Goal: Information Seeking & Learning: Find specific page/section

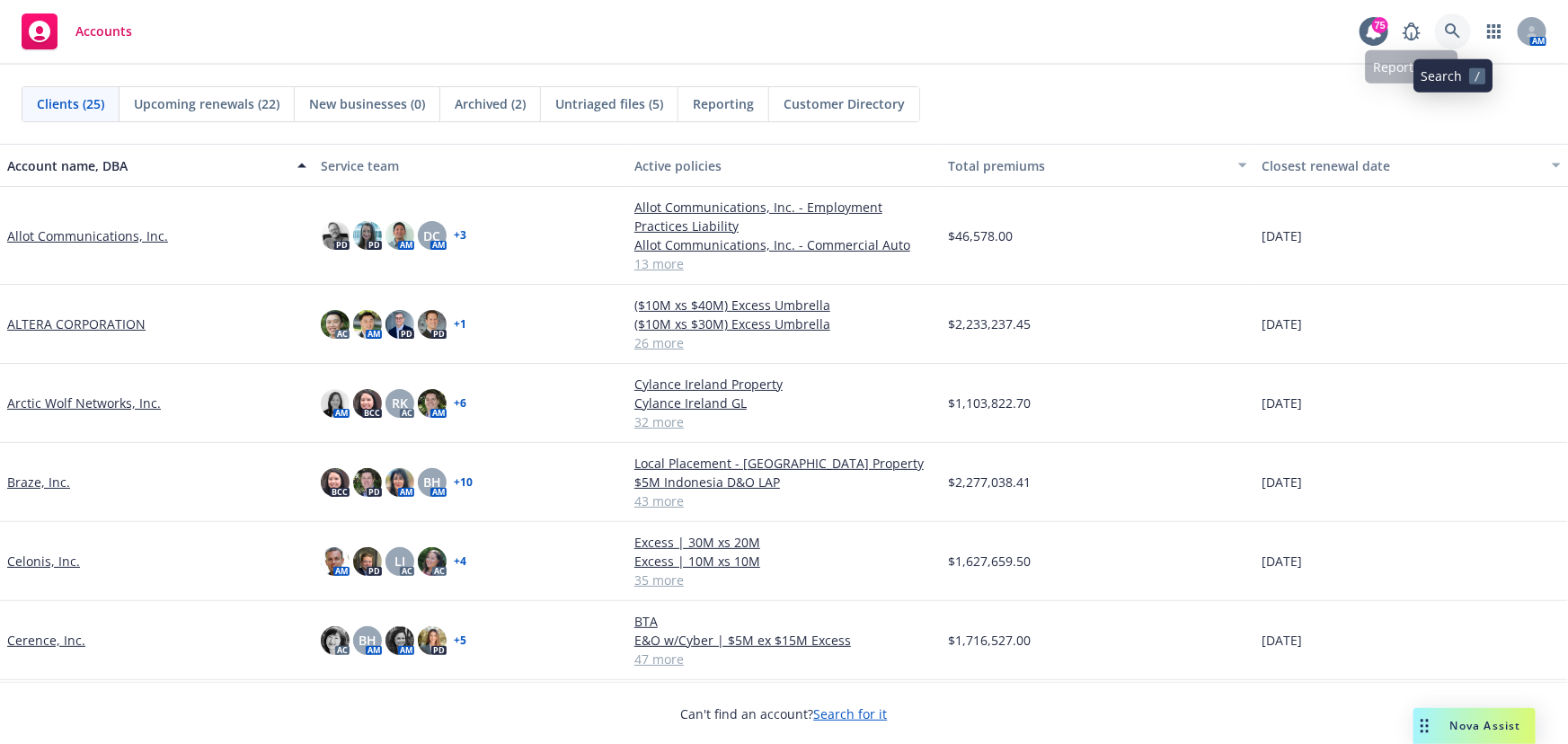
click at [1455, 25] on icon at bounding box center [1452, 31] width 16 height 16
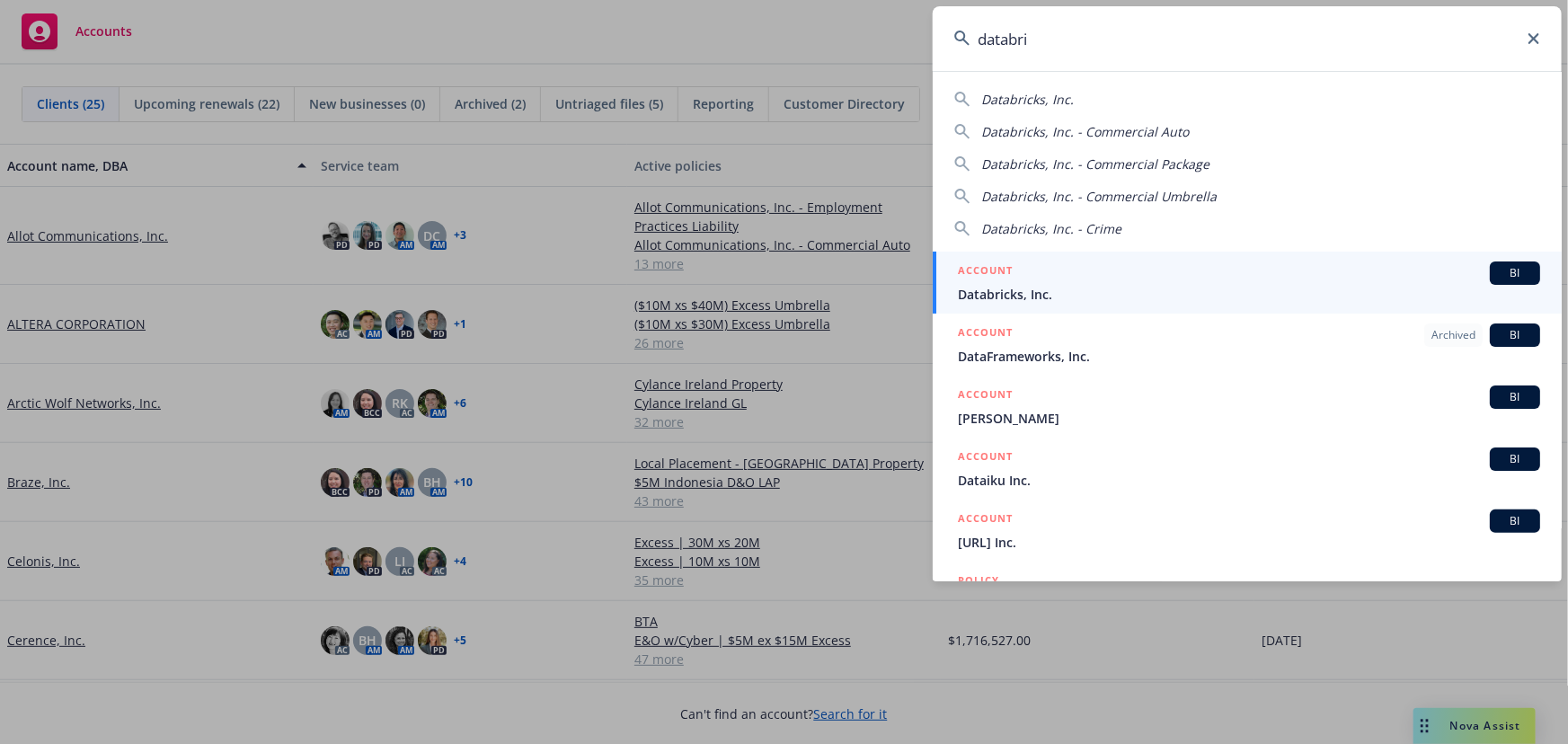
type input "databri"
click at [1504, 261] on link "ACCOUNT BI Databricks, Inc." at bounding box center [1247, 282] width 629 height 62
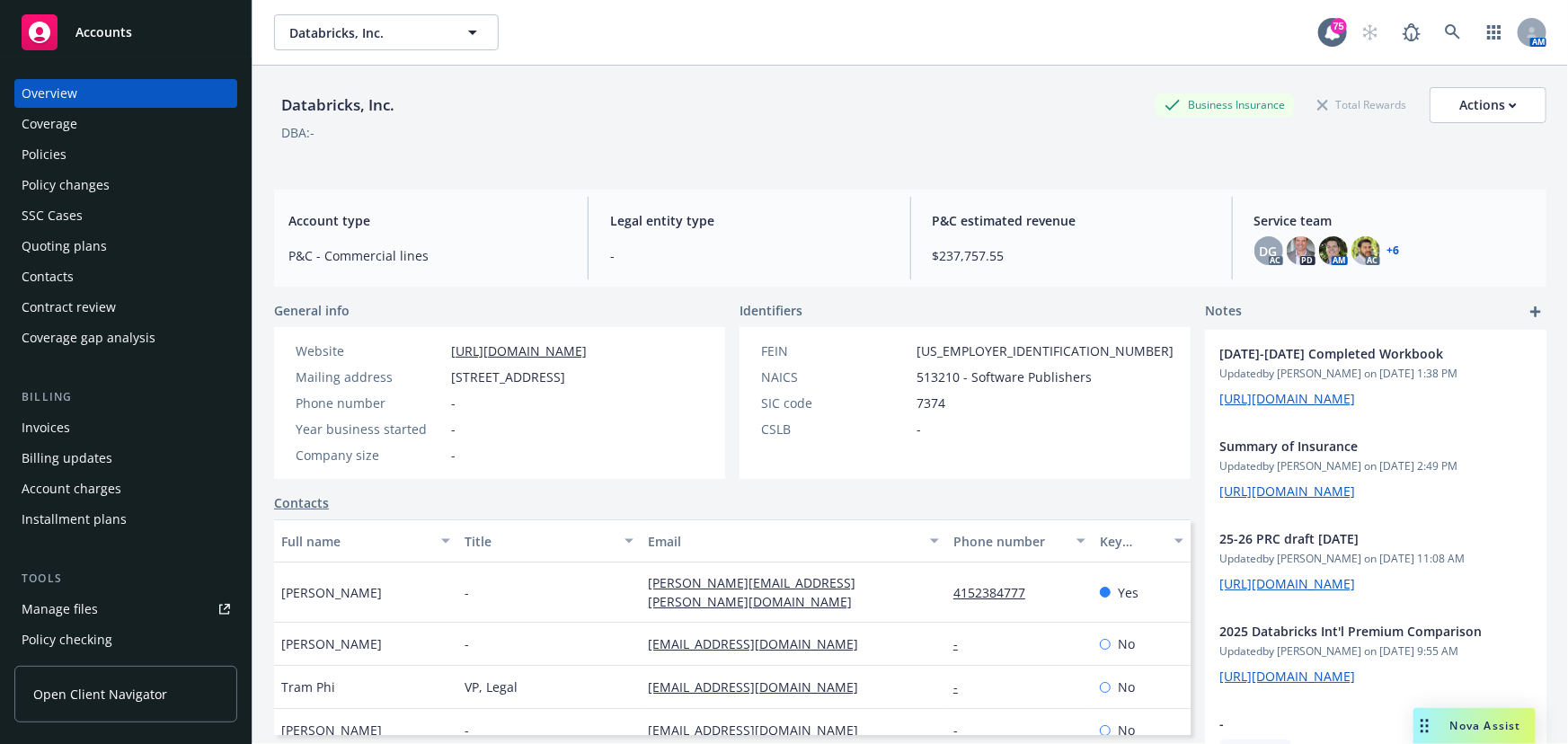
click at [95, 156] on div "Policies" at bounding box center [126, 154] width 208 height 28
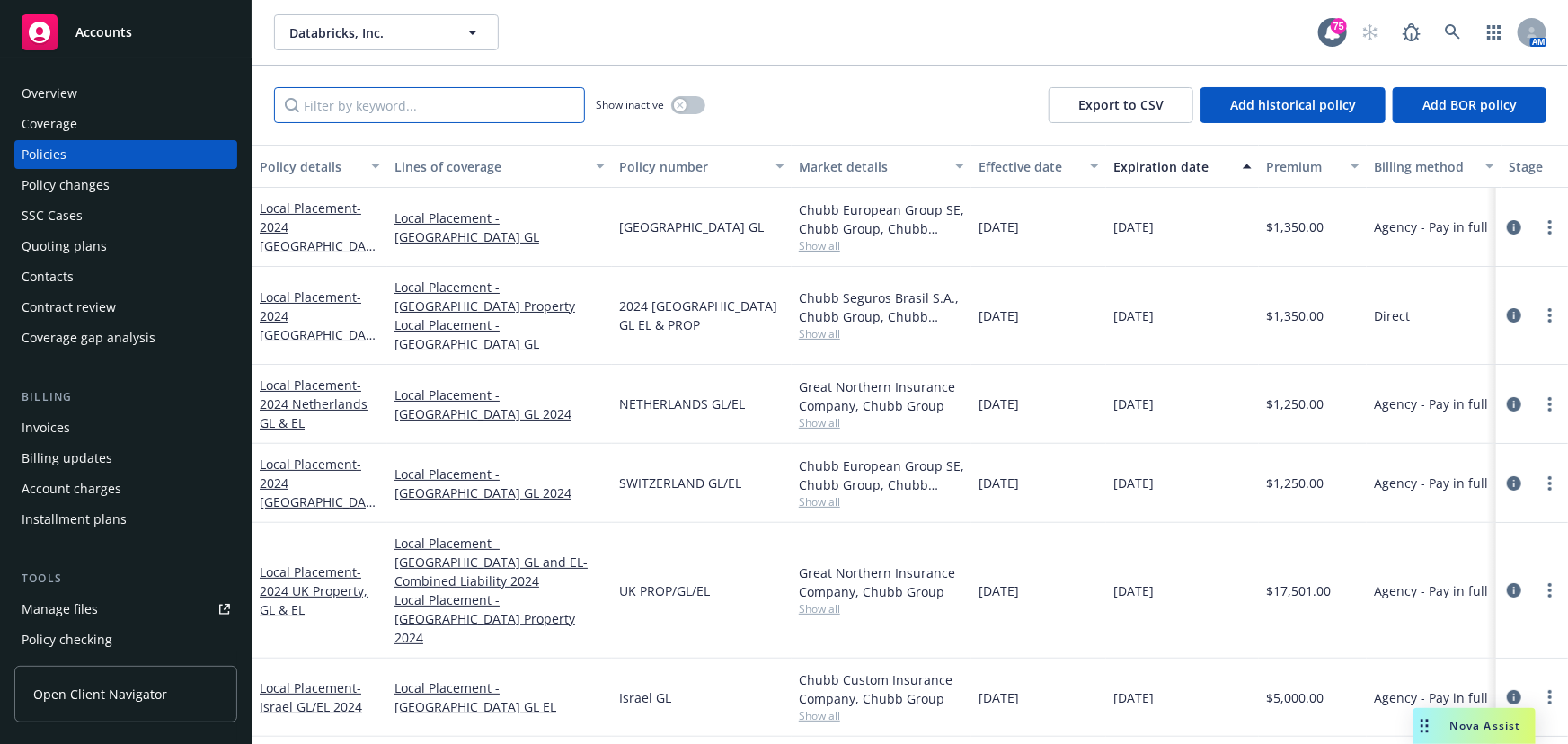
click at [297, 105] on input "Filter by keyword..." at bounding box center [429, 105] width 311 height 36
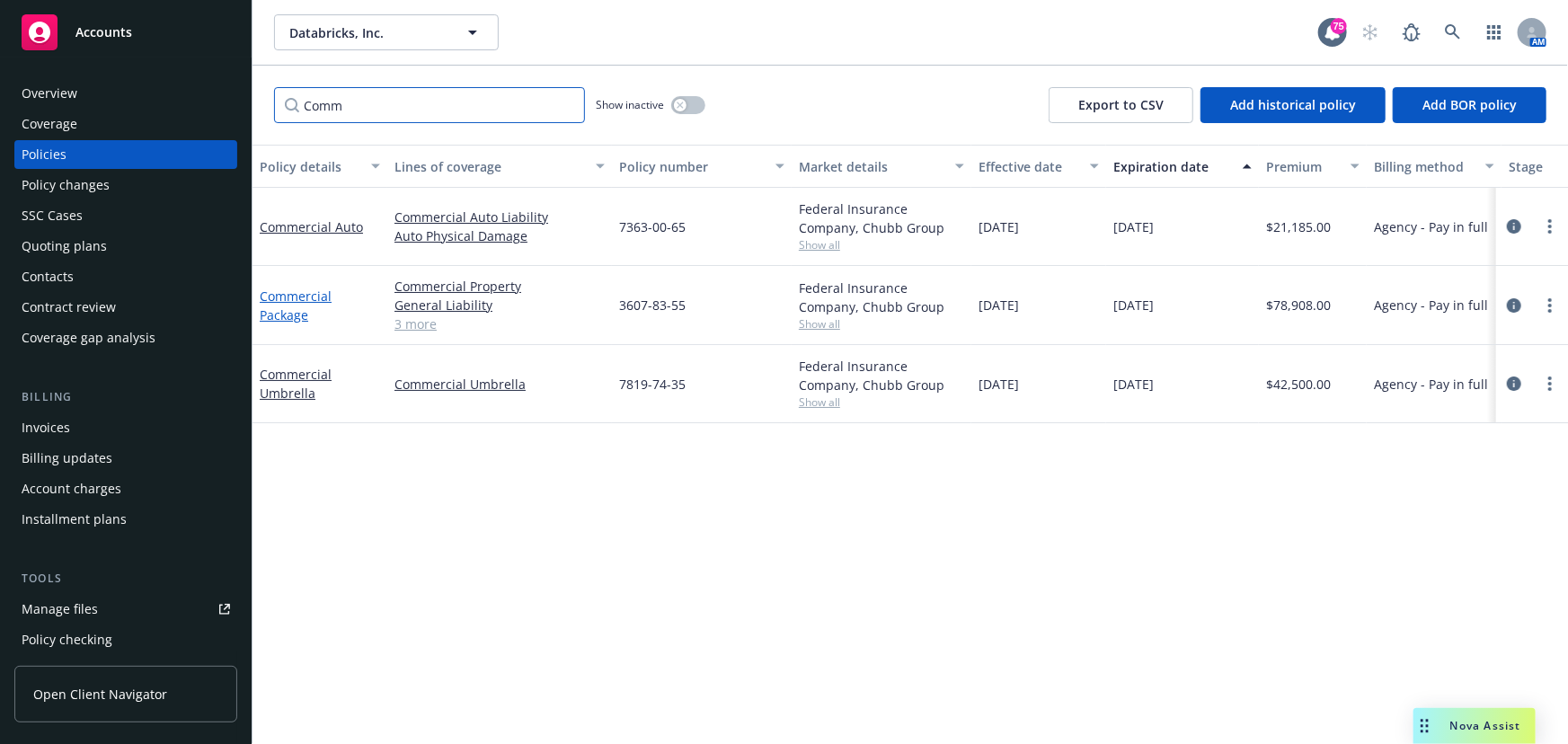
type input "Comm"
click at [293, 293] on link "Commercial Package" at bounding box center [296, 305] width 72 height 36
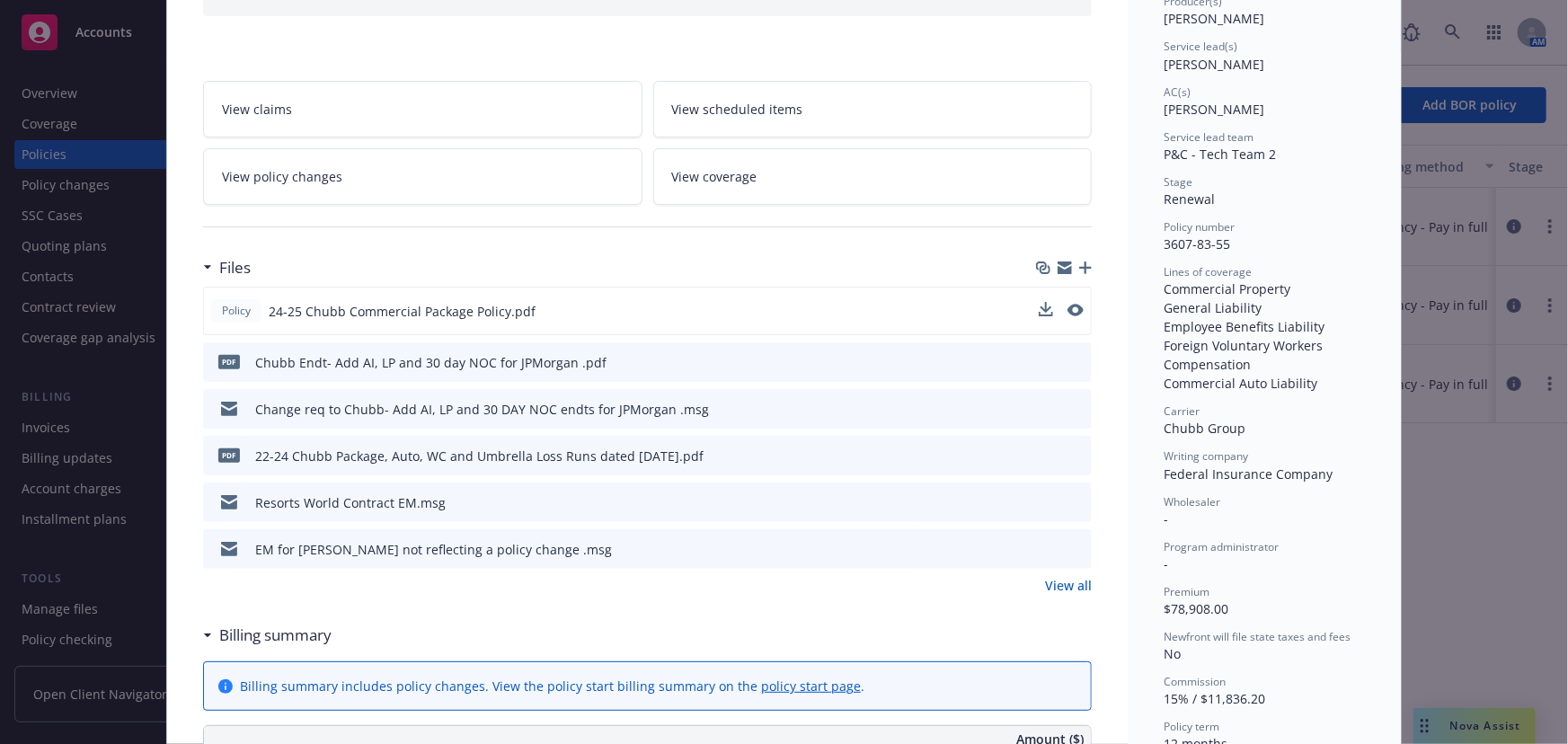
scroll to position [245, 0]
click at [1059, 579] on link "View all" at bounding box center [1068, 585] width 46 height 19
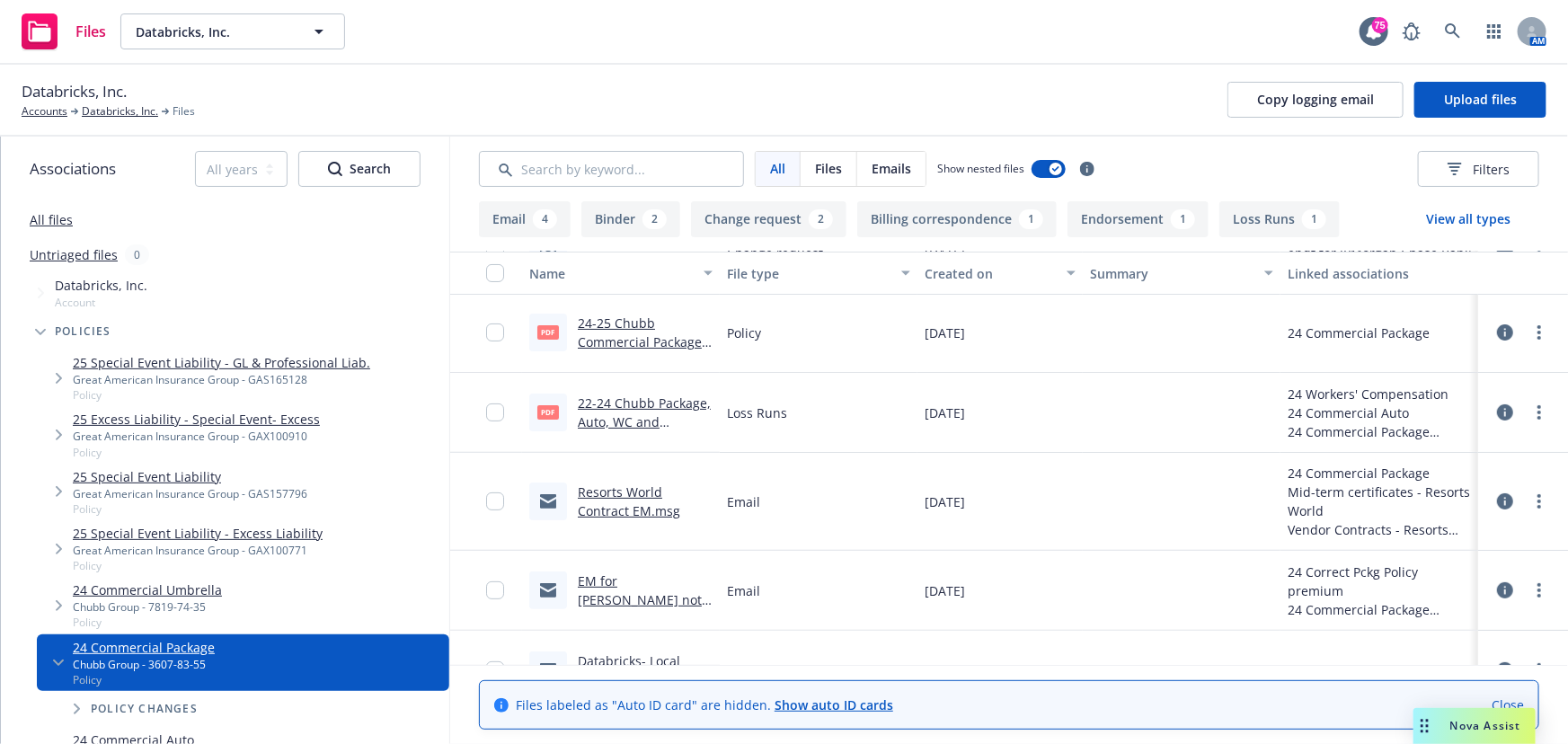
scroll to position [163, 0]
click at [623, 221] on button "Binder 2" at bounding box center [631, 219] width 99 height 36
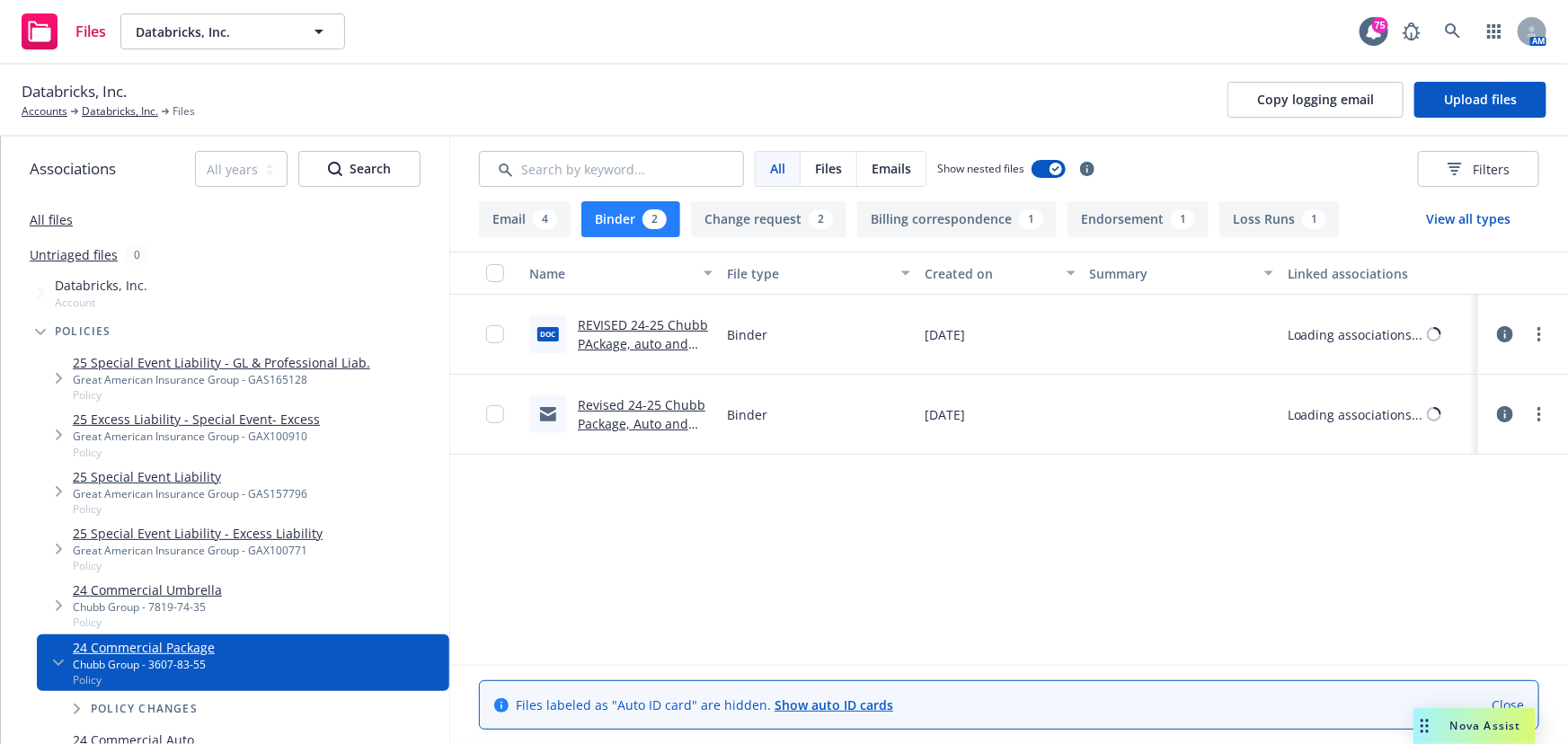
scroll to position [0, 0]
click at [643, 337] on link "REVISED 24-25 Chubb PAckage, auto and UMB binder .doc" at bounding box center [643, 344] width 131 height 55
click at [117, 100] on span "Databricks, Inc." at bounding box center [74, 91] width 105 height 24
click at [119, 107] on link "Databricks, Inc." at bounding box center [119, 111] width 77 height 16
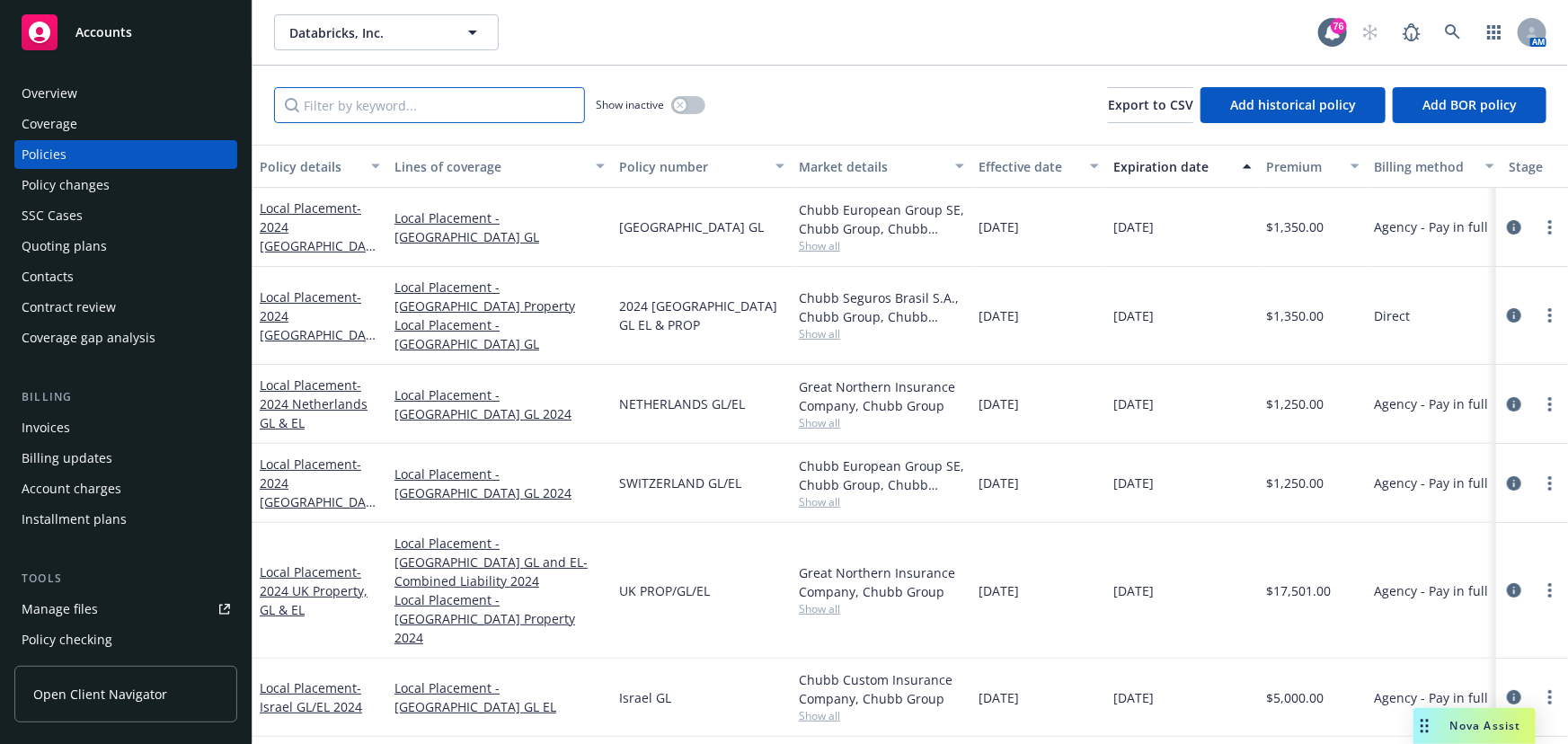
click at [363, 102] on input "Filter by keyword..." at bounding box center [429, 105] width 311 height 36
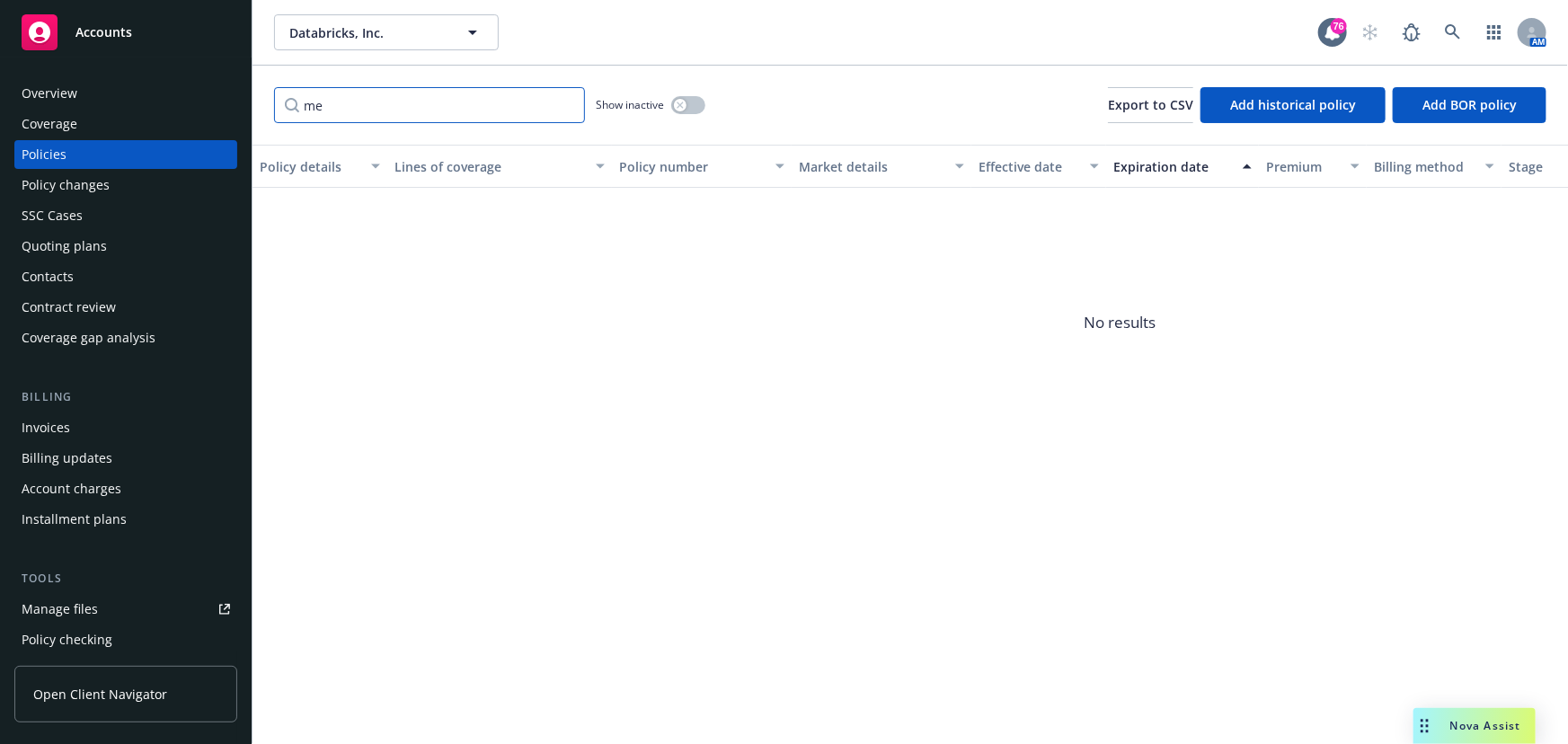
type input "m"
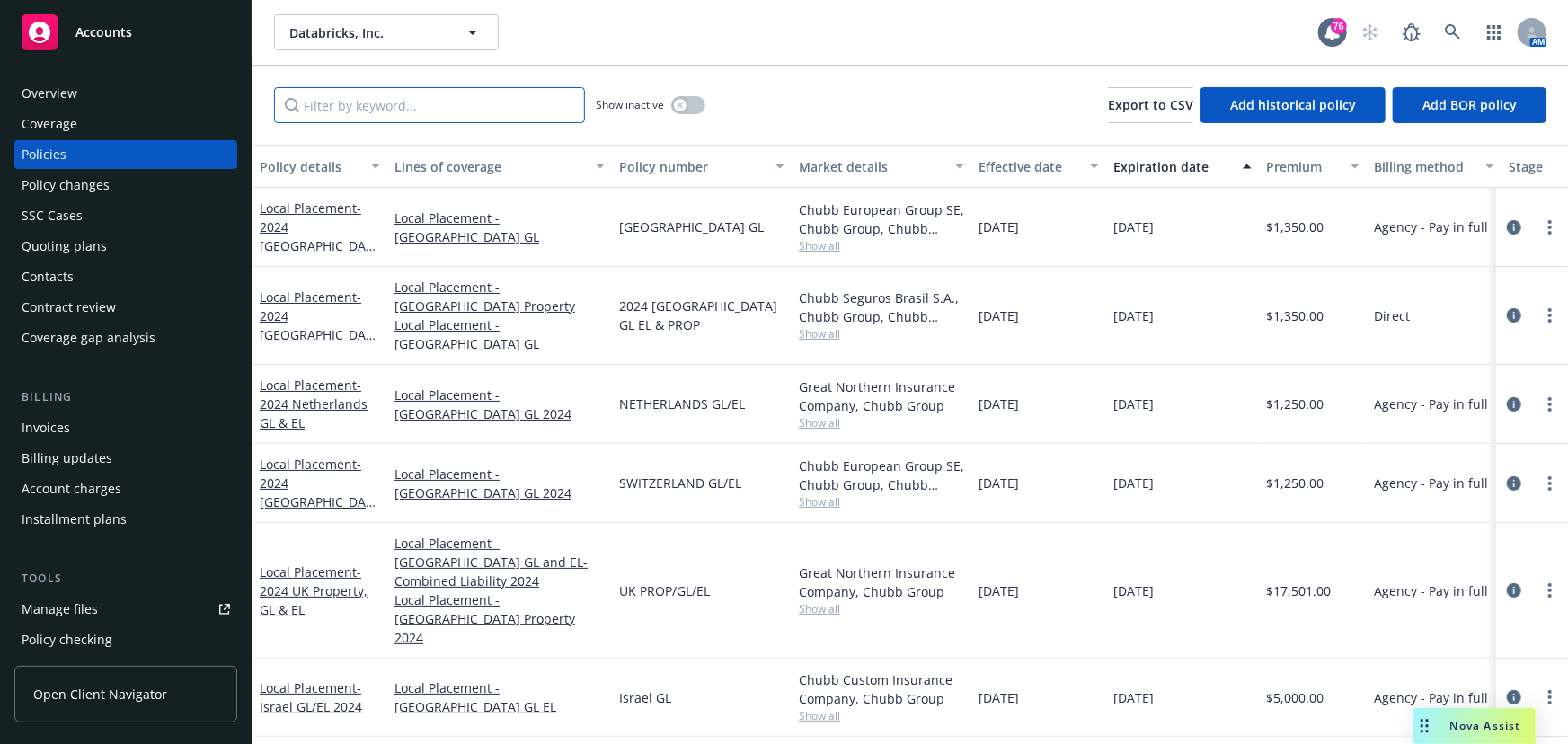
click at [359, 104] on input "Filter by keyword..." at bounding box center [429, 105] width 311 height 36
type input "australia"
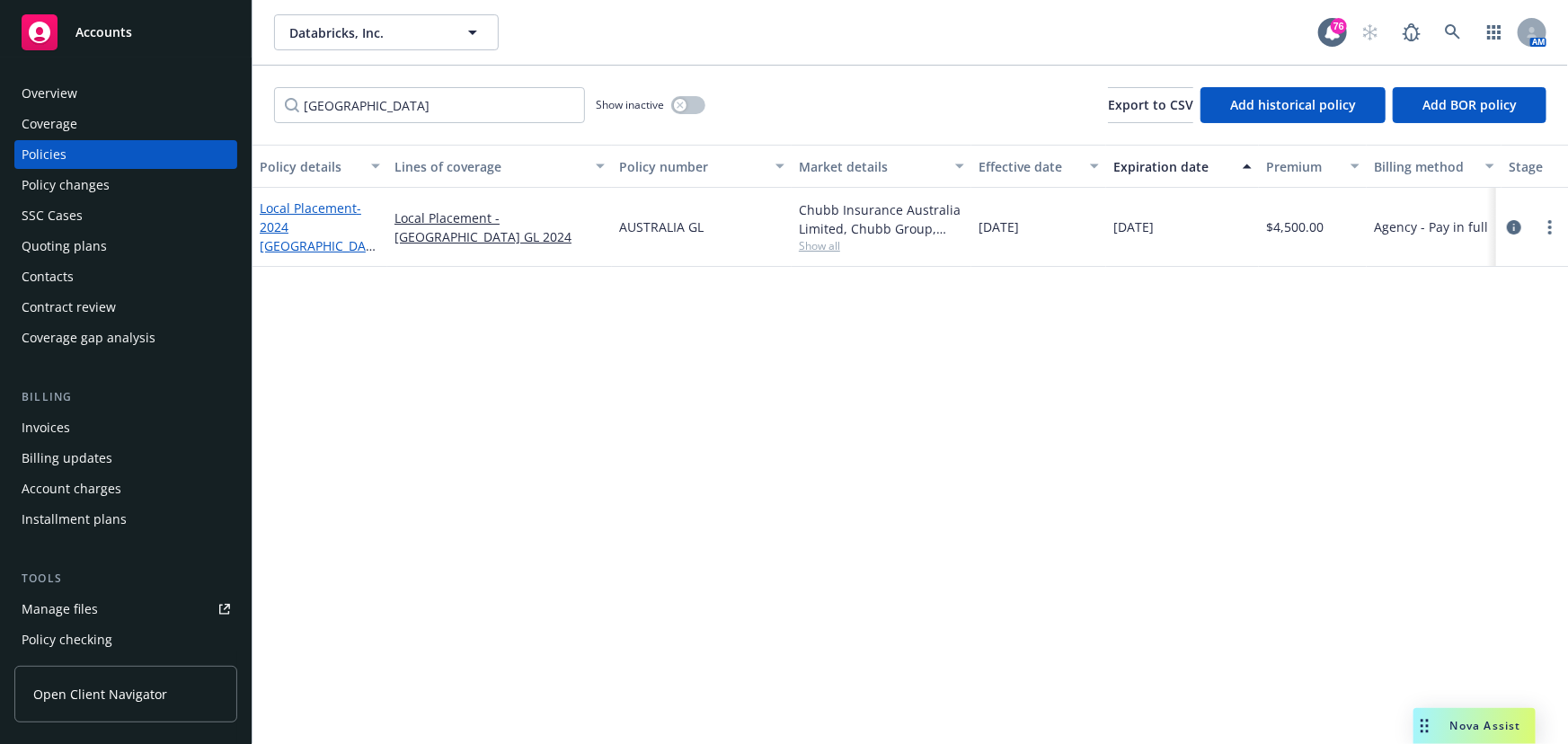
click at [287, 218] on link "Local Placement - 2024 Australia GL" at bounding box center [316, 237] width 114 height 74
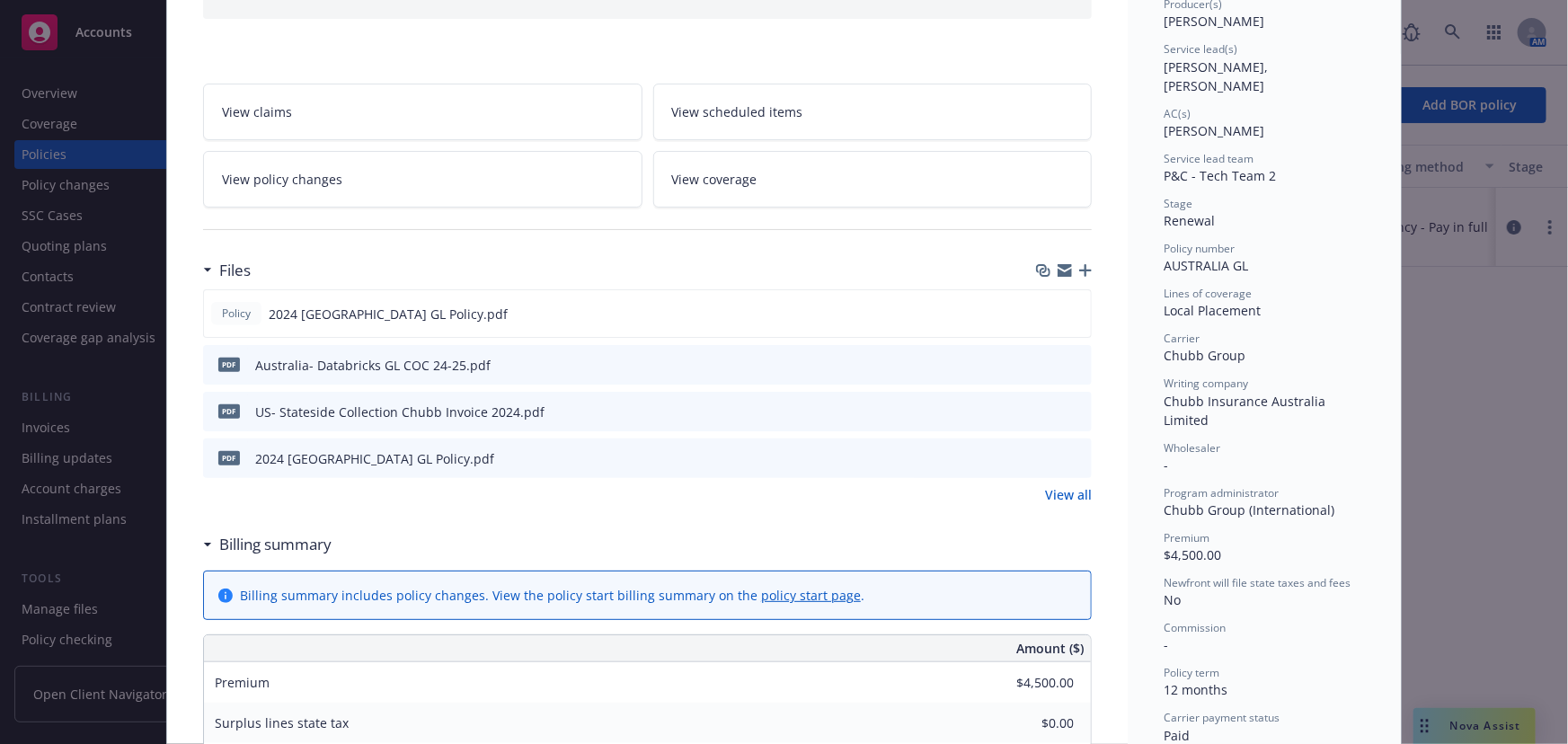
scroll to position [245, 0]
click at [1054, 486] on link "View all" at bounding box center [1068, 491] width 46 height 19
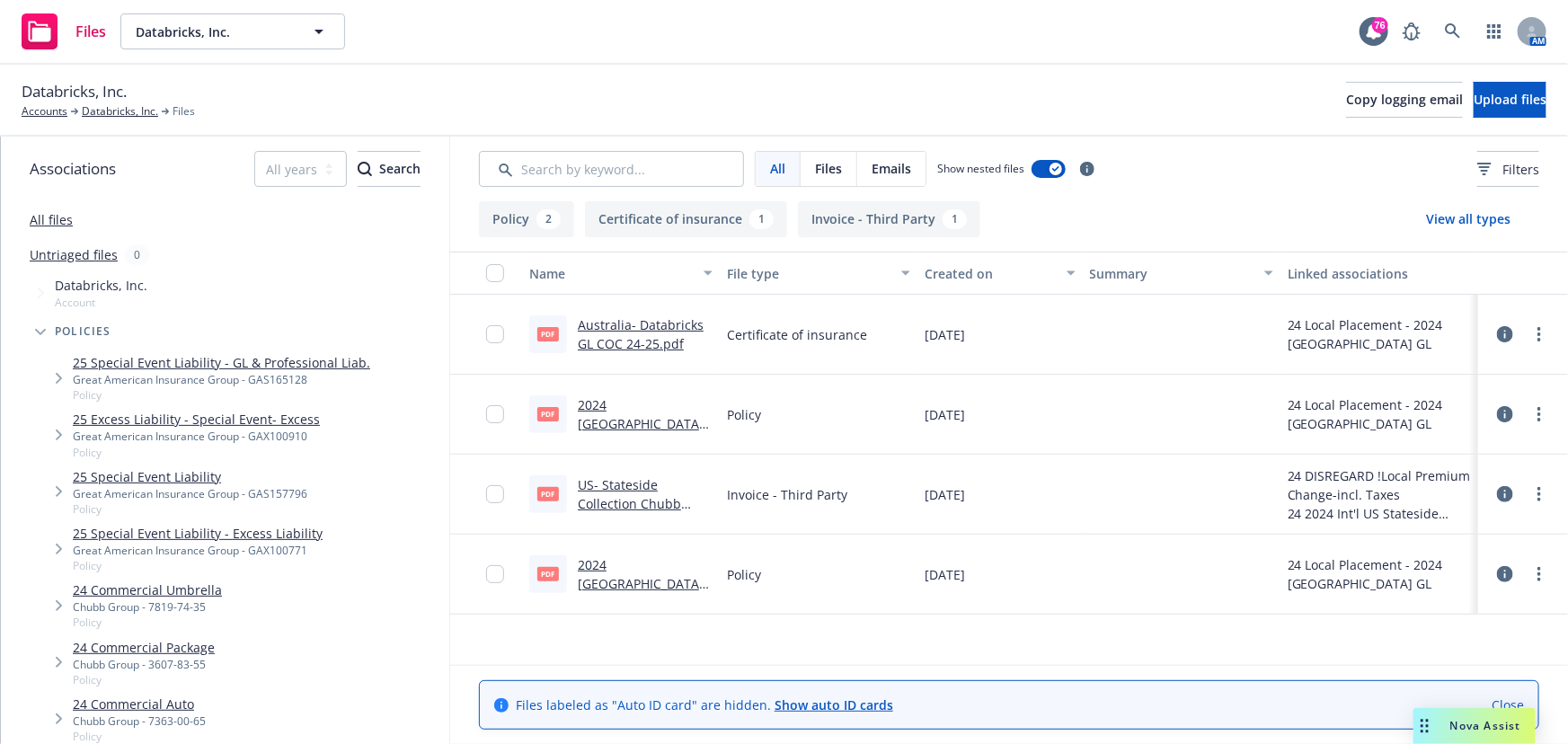
click at [49, 224] on link "All files" at bounding box center [51, 220] width 44 height 17
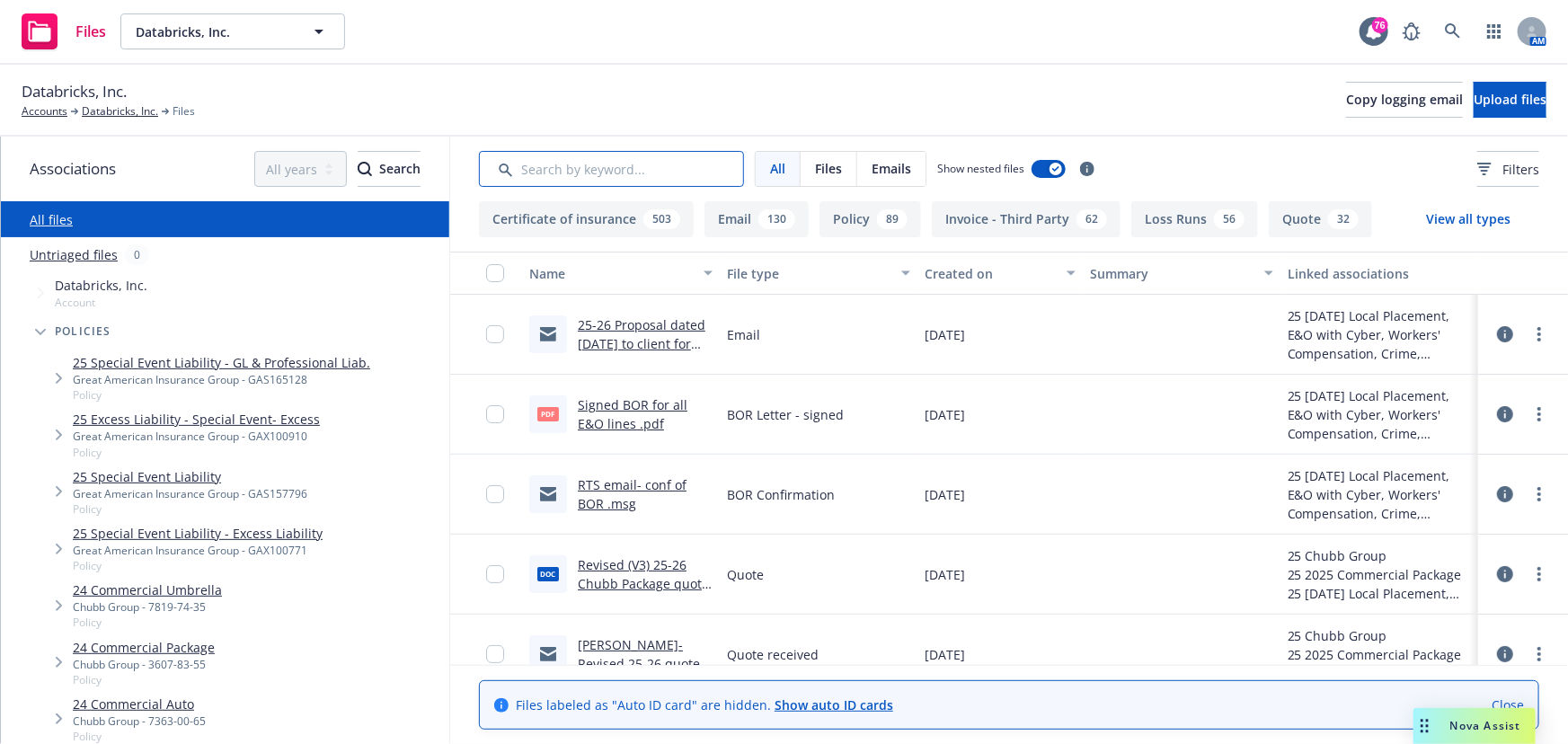
click at [539, 179] on input "Search by keyword..." at bounding box center [612, 169] width 265 height 36
type input "a"
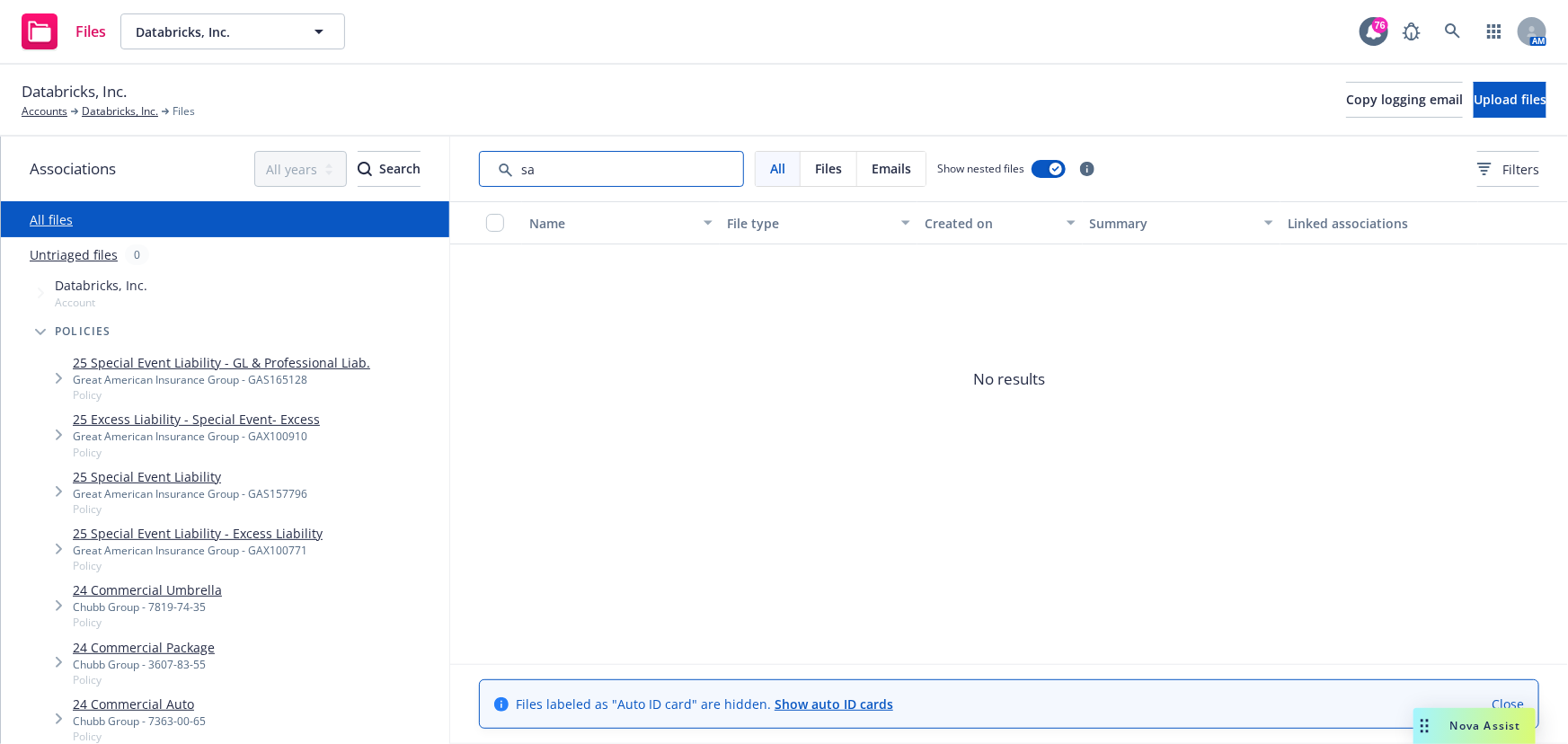
type input "s"
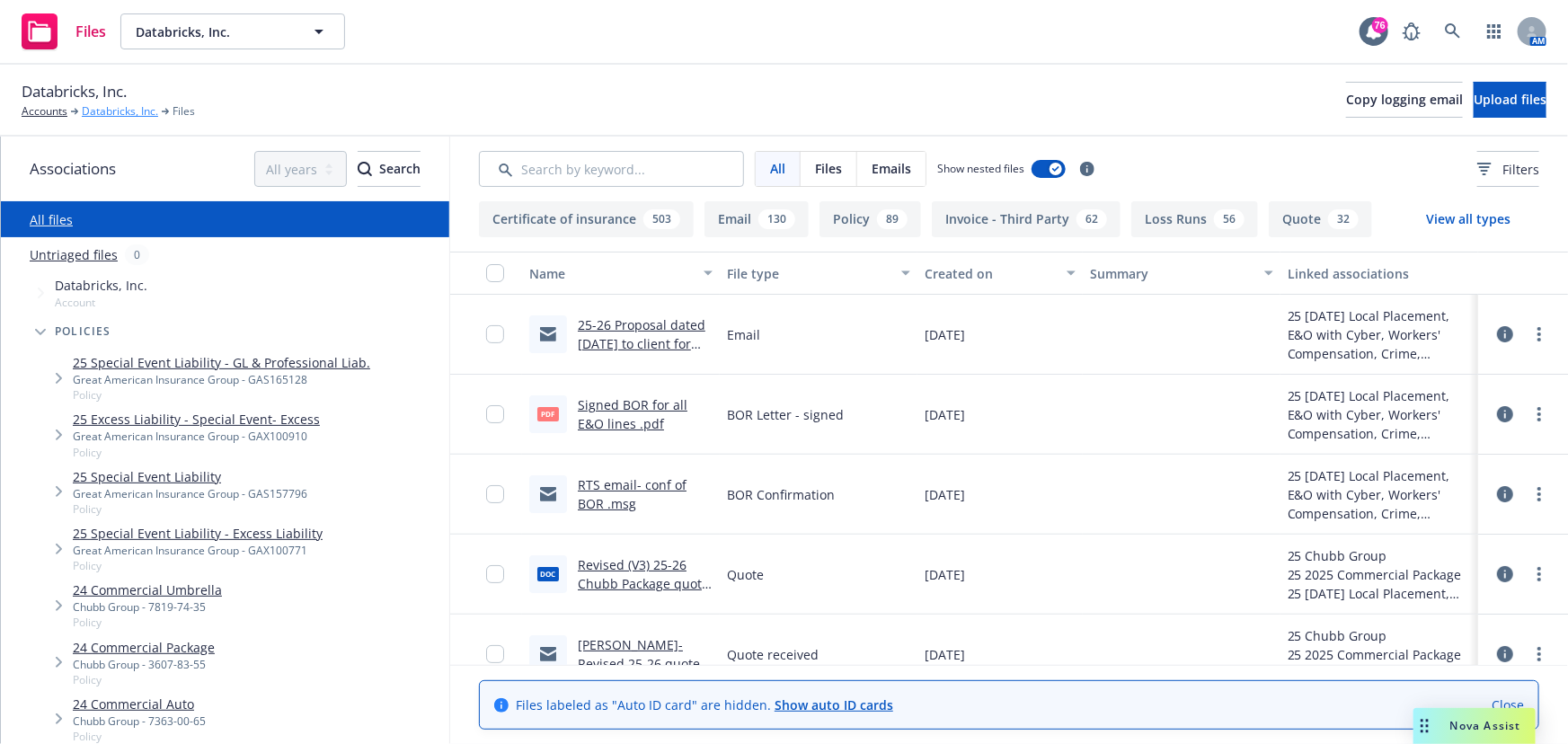
click at [108, 108] on link "Databricks, Inc." at bounding box center [119, 111] width 77 height 16
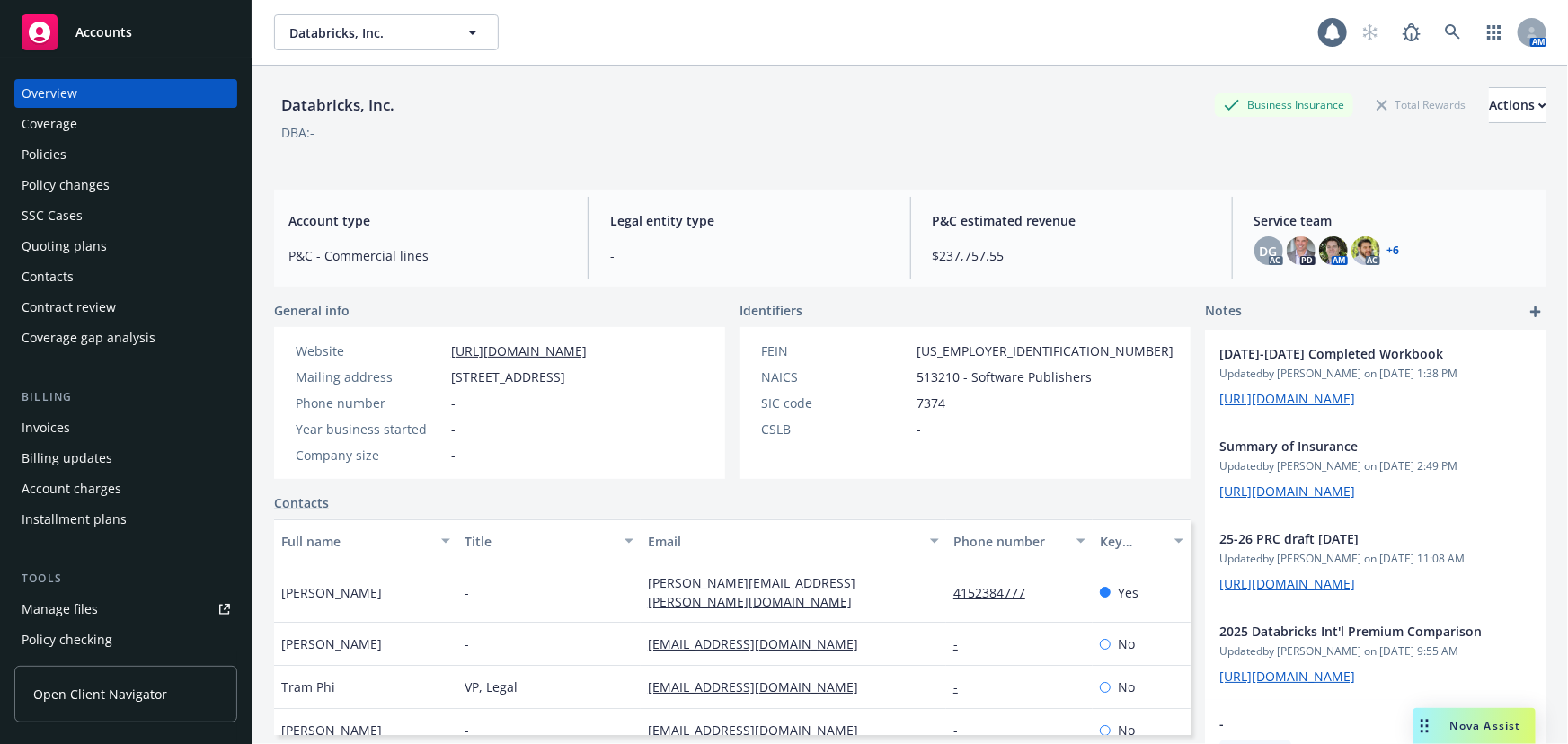
click at [57, 159] on div "Policies" at bounding box center [44, 154] width 45 height 28
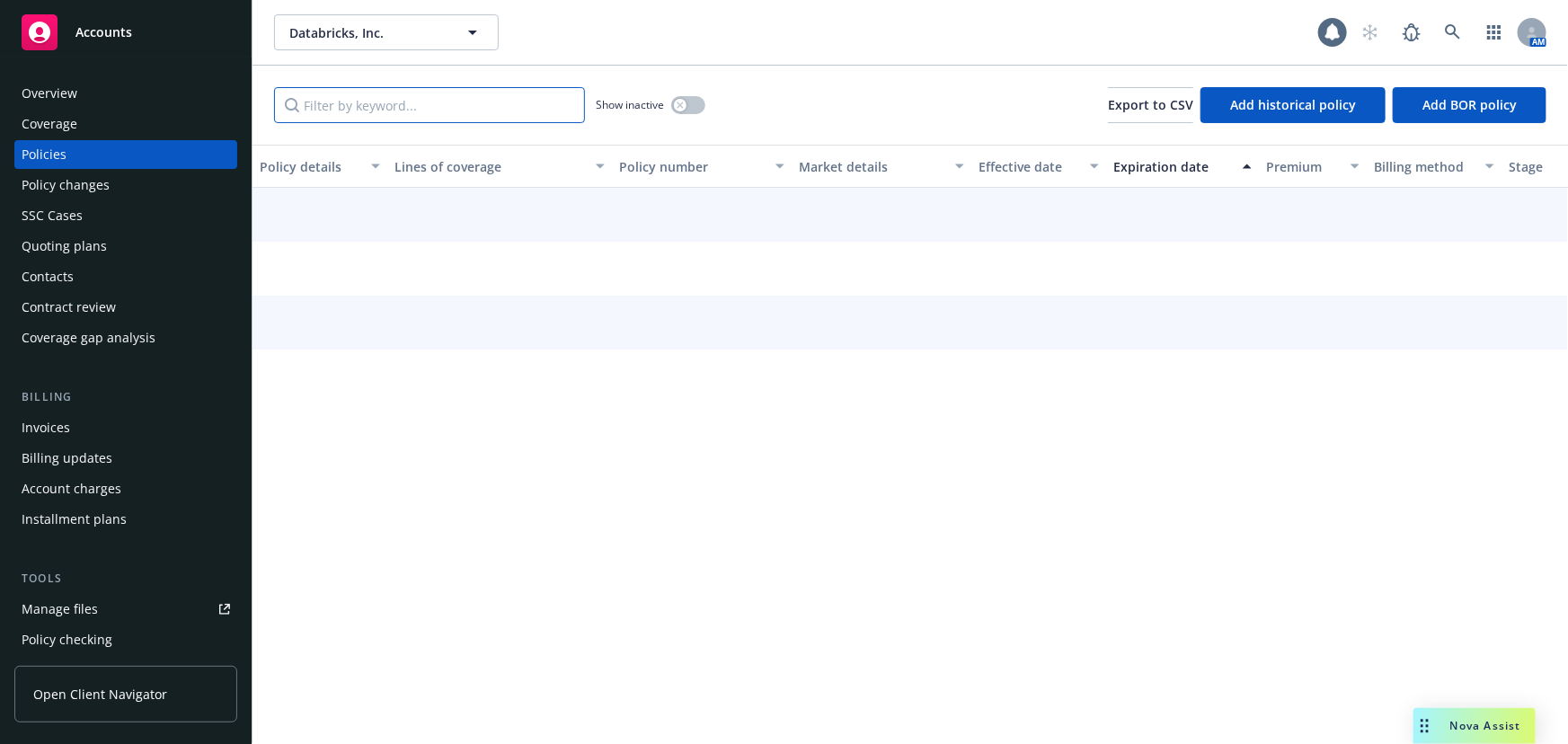
click at [377, 114] on input "Filter by keyword..." at bounding box center [429, 105] width 311 height 36
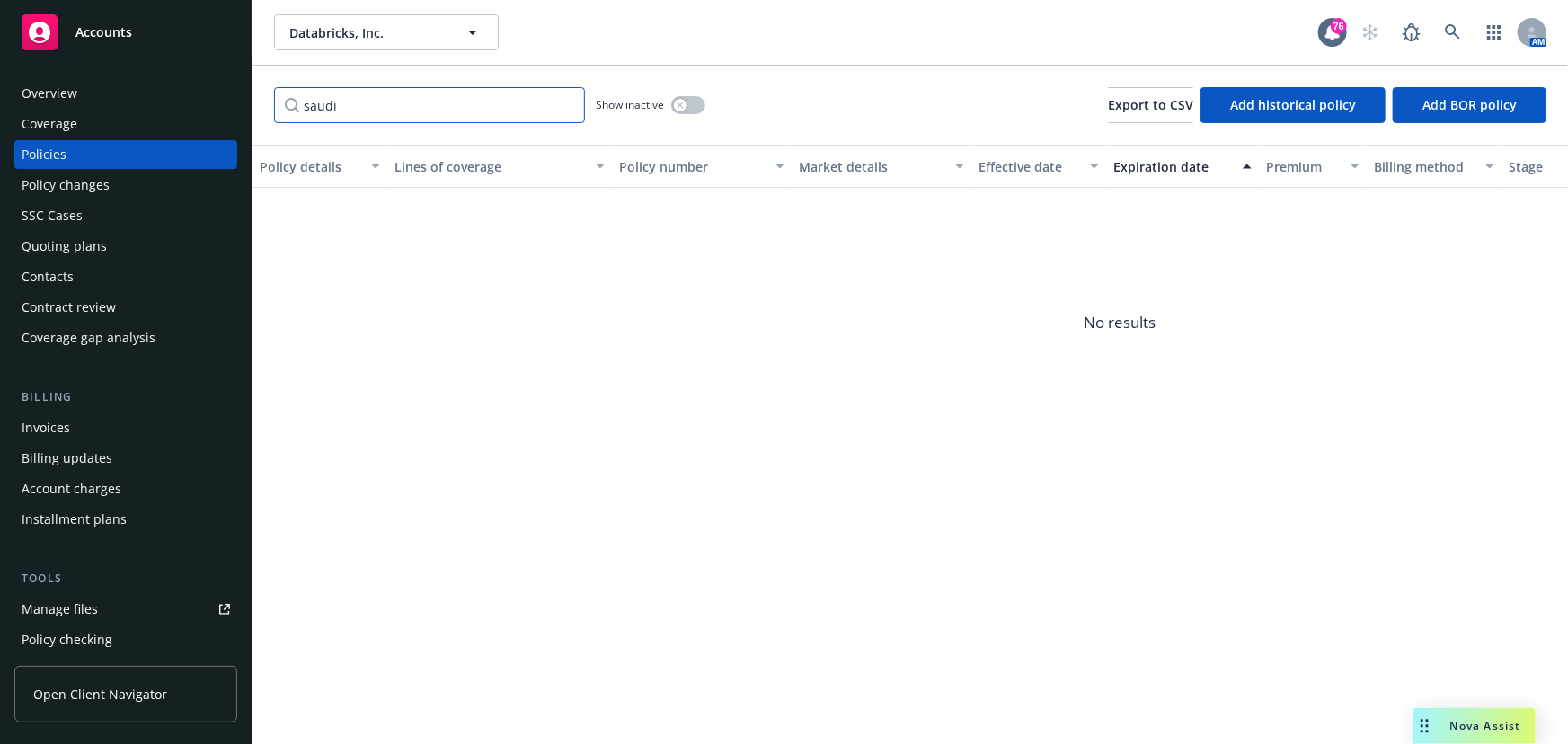
click at [350, 98] on input "saudi" at bounding box center [429, 105] width 311 height 36
drag, startPoint x: 350, startPoint y: 100, endPoint x: 218, endPoint y: 109, distance: 132.3
click at [218, 108] on div "Accounts Overview Coverage Policies Policy changes SSC Cases Quoting plans Cont…" at bounding box center [784, 372] width 1568 height 744
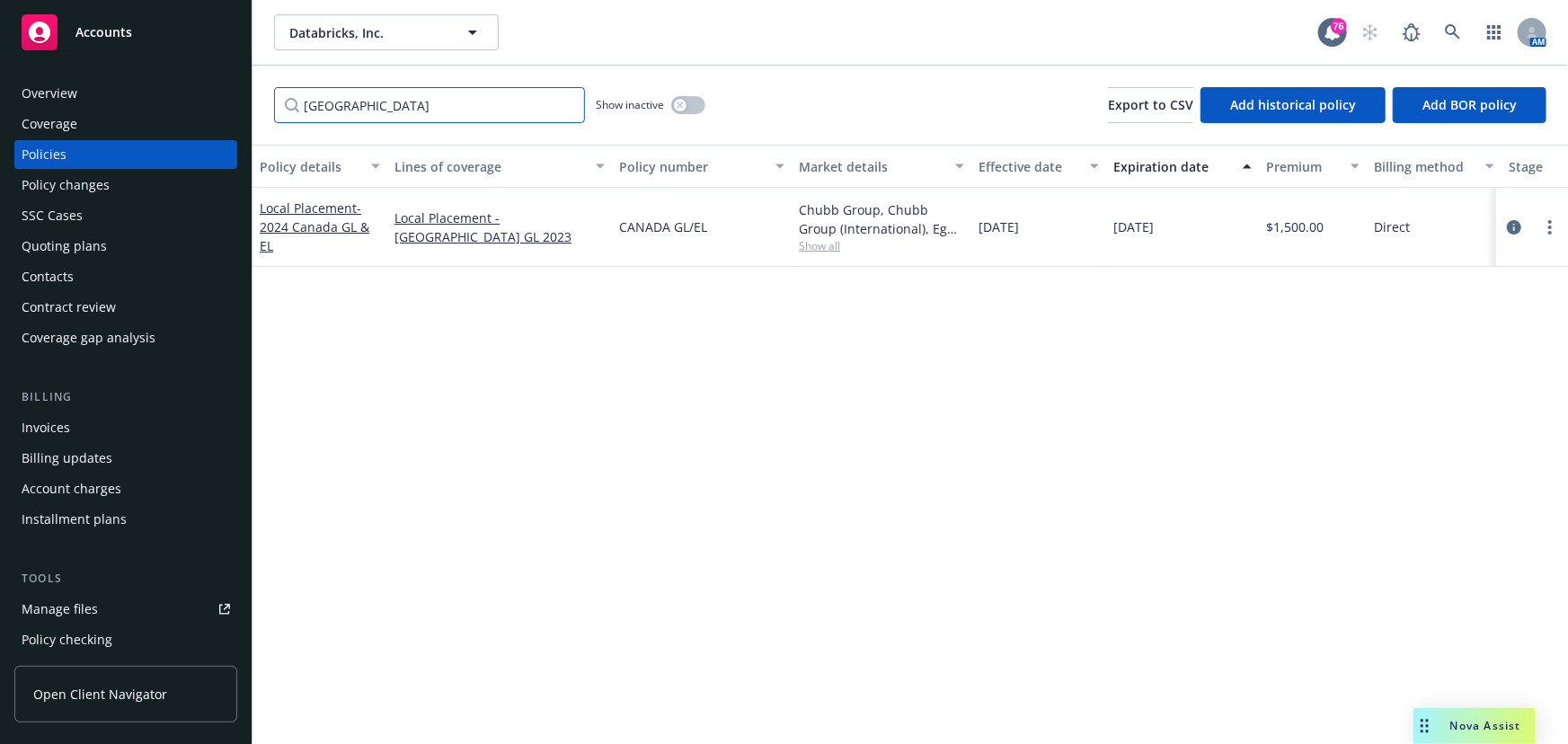
type input "[GEOGRAPHIC_DATA]"
click at [359, 36] on span "Databricks, Inc." at bounding box center [367, 33] width 155 height 19
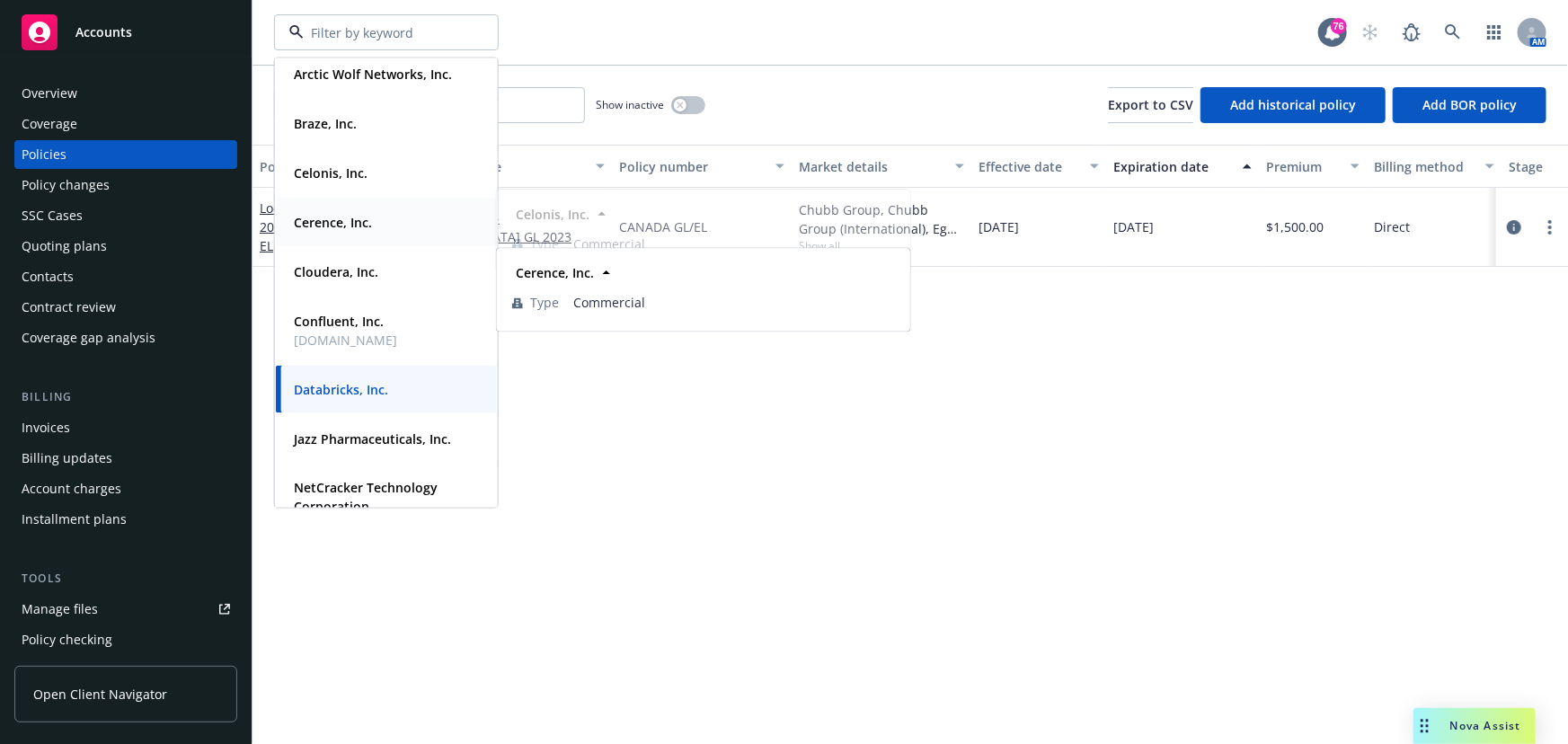
scroll to position [163, 0]
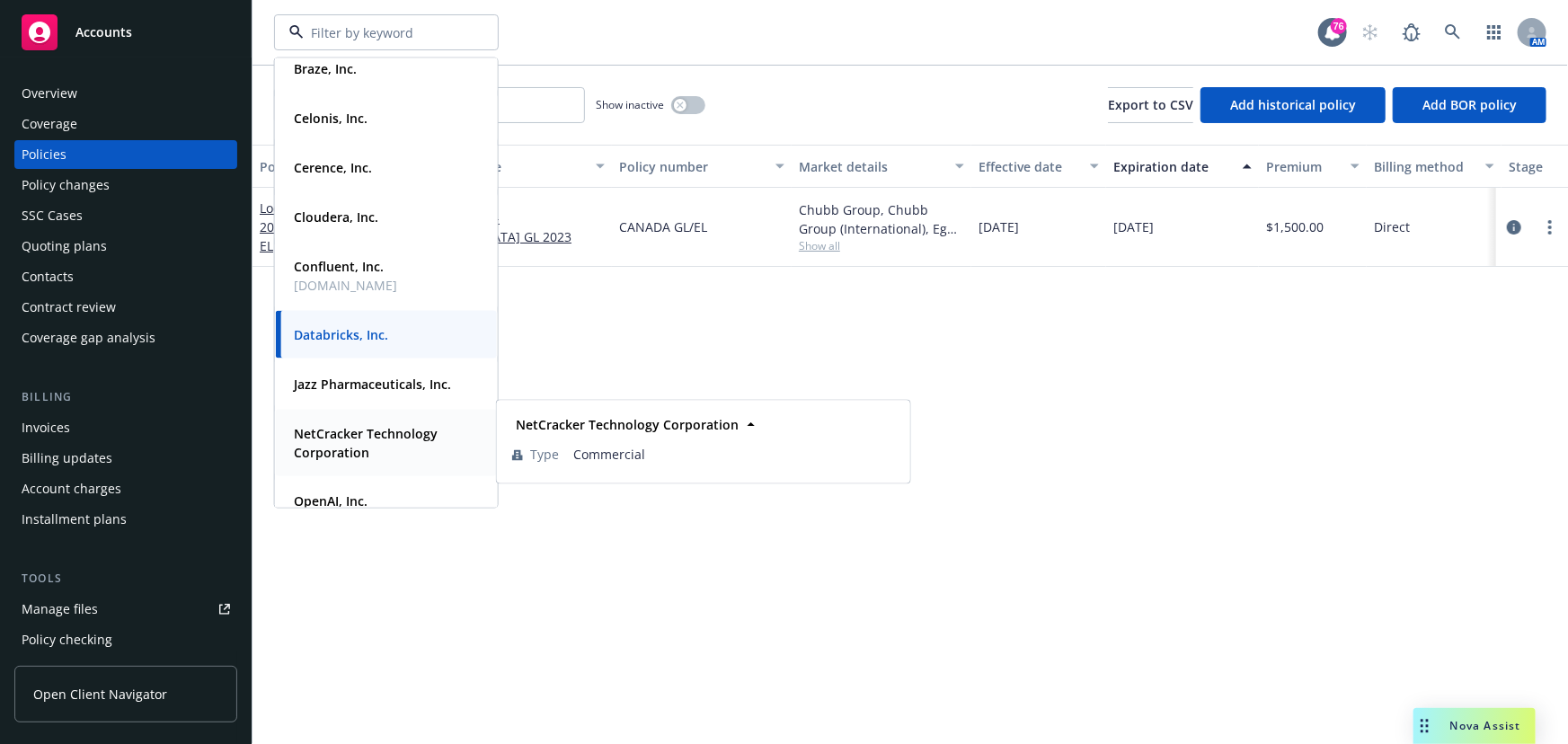
click at [349, 436] on strong "NetCracker Technology Corporation" at bounding box center [366, 444] width 144 height 36
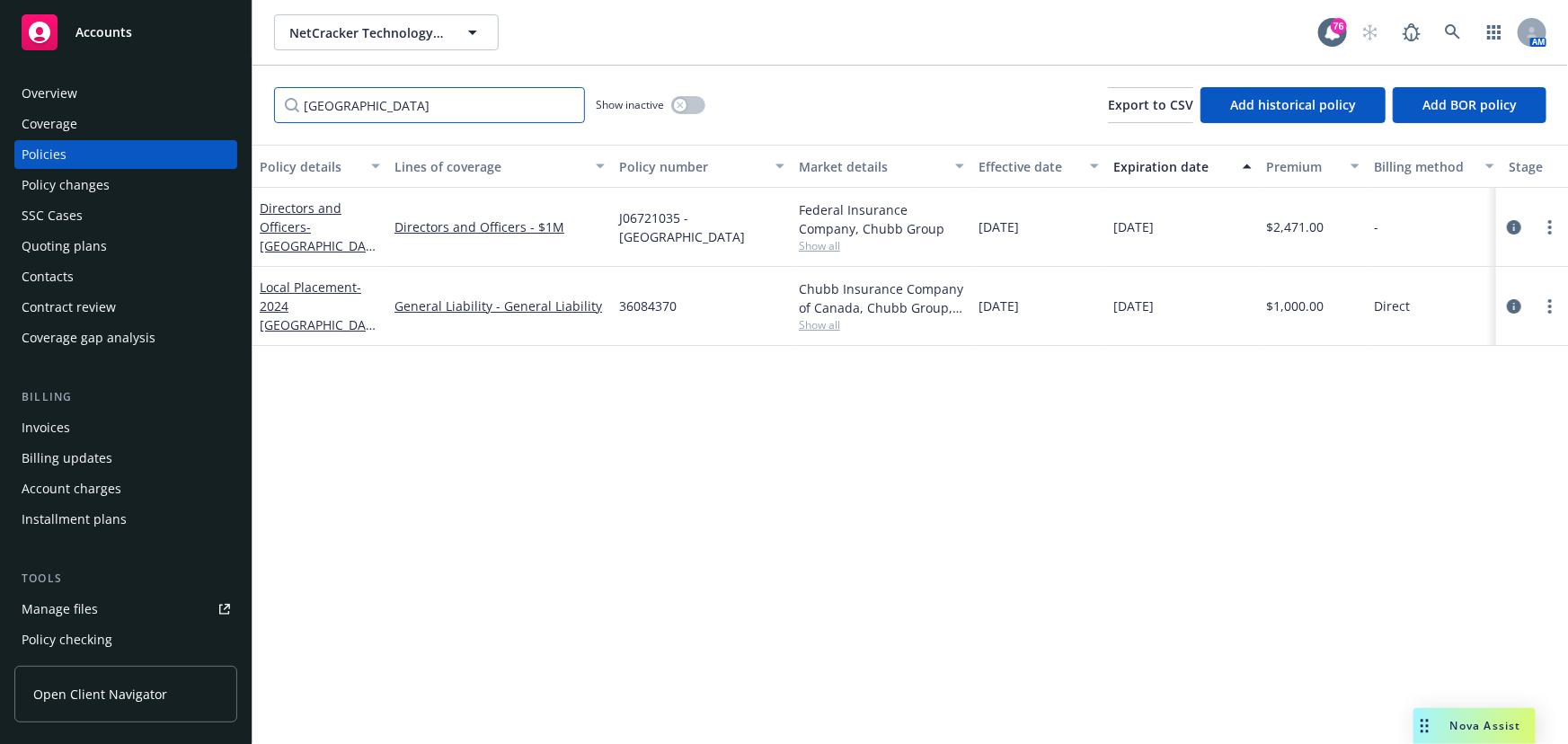
click at [325, 115] on input "[GEOGRAPHIC_DATA]" at bounding box center [429, 105] width 311 height 36
drag, startPoint x: 350, startPoint y: 113, endPoint x: 211, endPoint y: 98, distance: 139.8
click at [211, 98] on div "Accounts Overview Coverage Policies Policy changes SSC Cases Quoting plans Cont…" at bounding box center [784, 372] width 1568 height 744
type input "l"
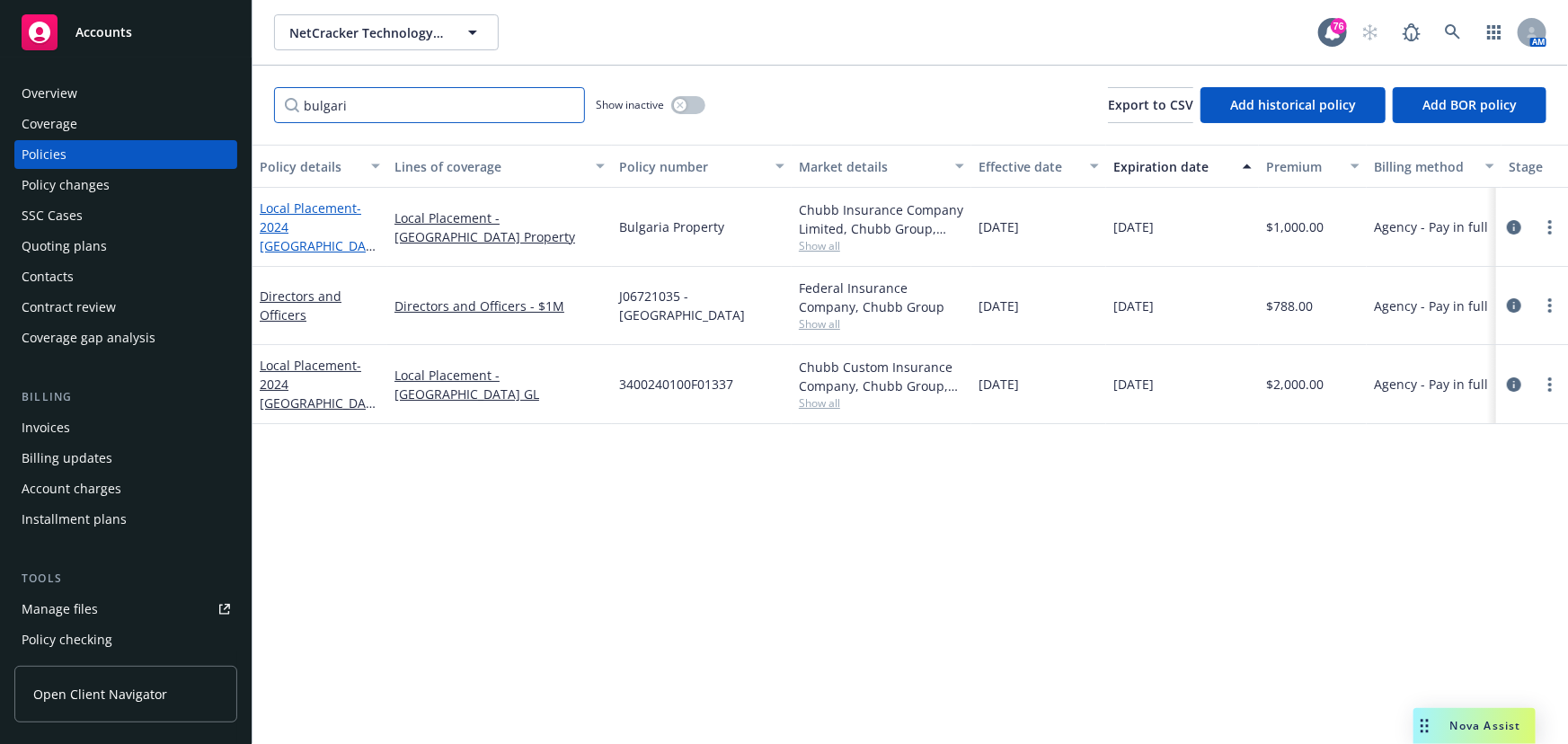
type input "bulgari"
click at [286, 227] on span "- 2024 [GEOGRAPHIC_DATA] Property" at bounding box center [317, 237] width 116 height 74
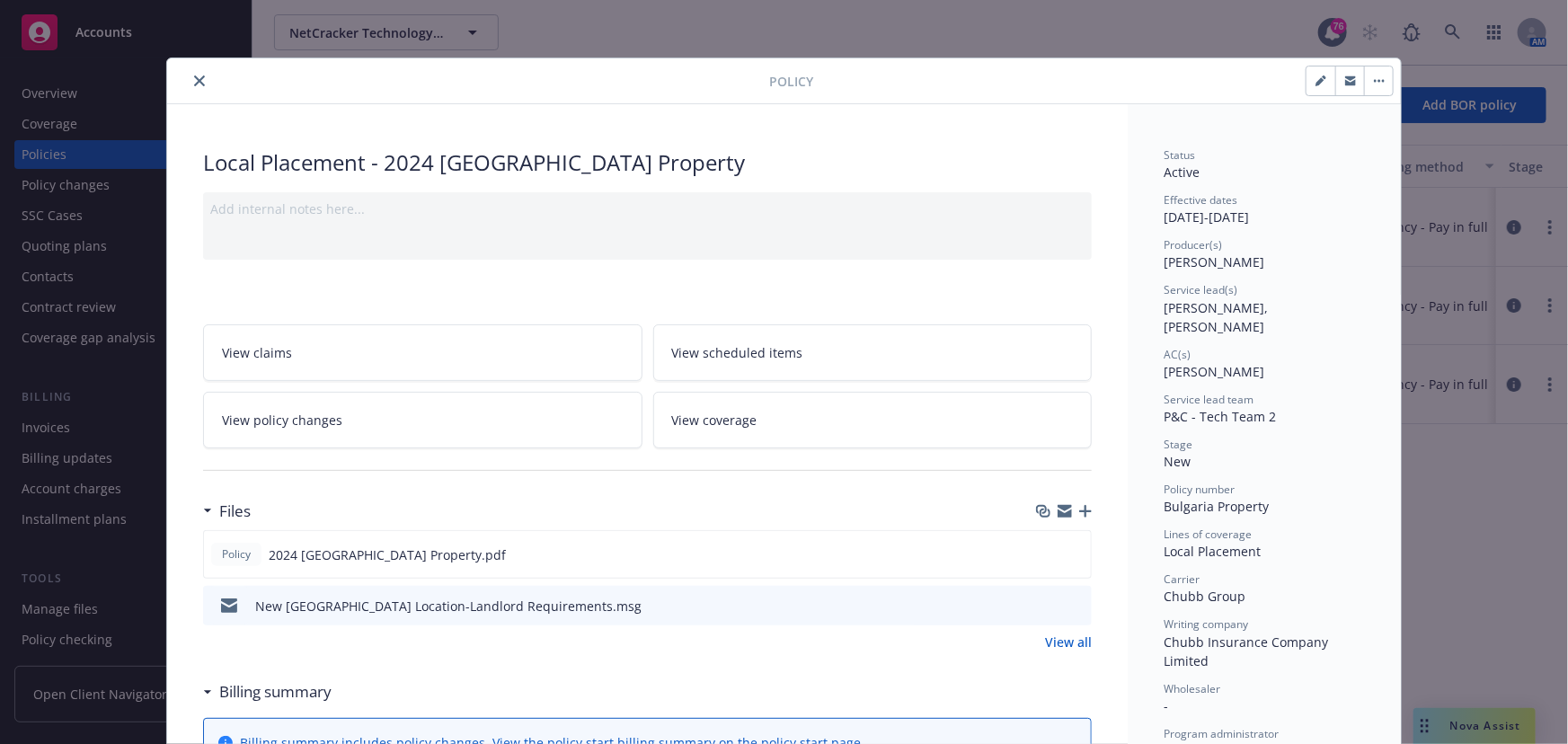
click at [197, 84] on icon "close" at bounding box center [199, 81] width 10 height 10
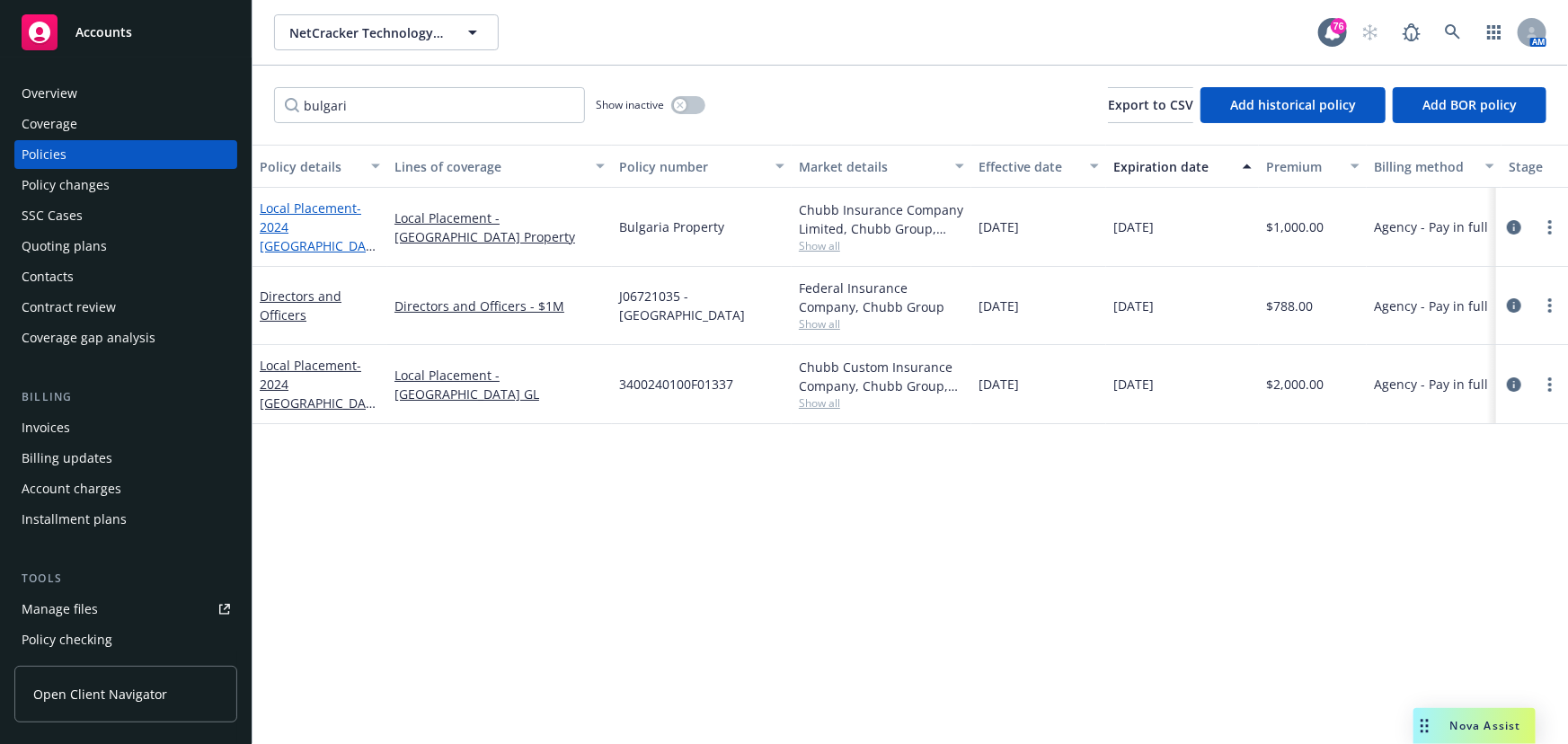
click at [305, 226] on span "- 2024 [GEOGRAPHIC_DATA] Property" at bounding box center [317, 237] width 116 height 74
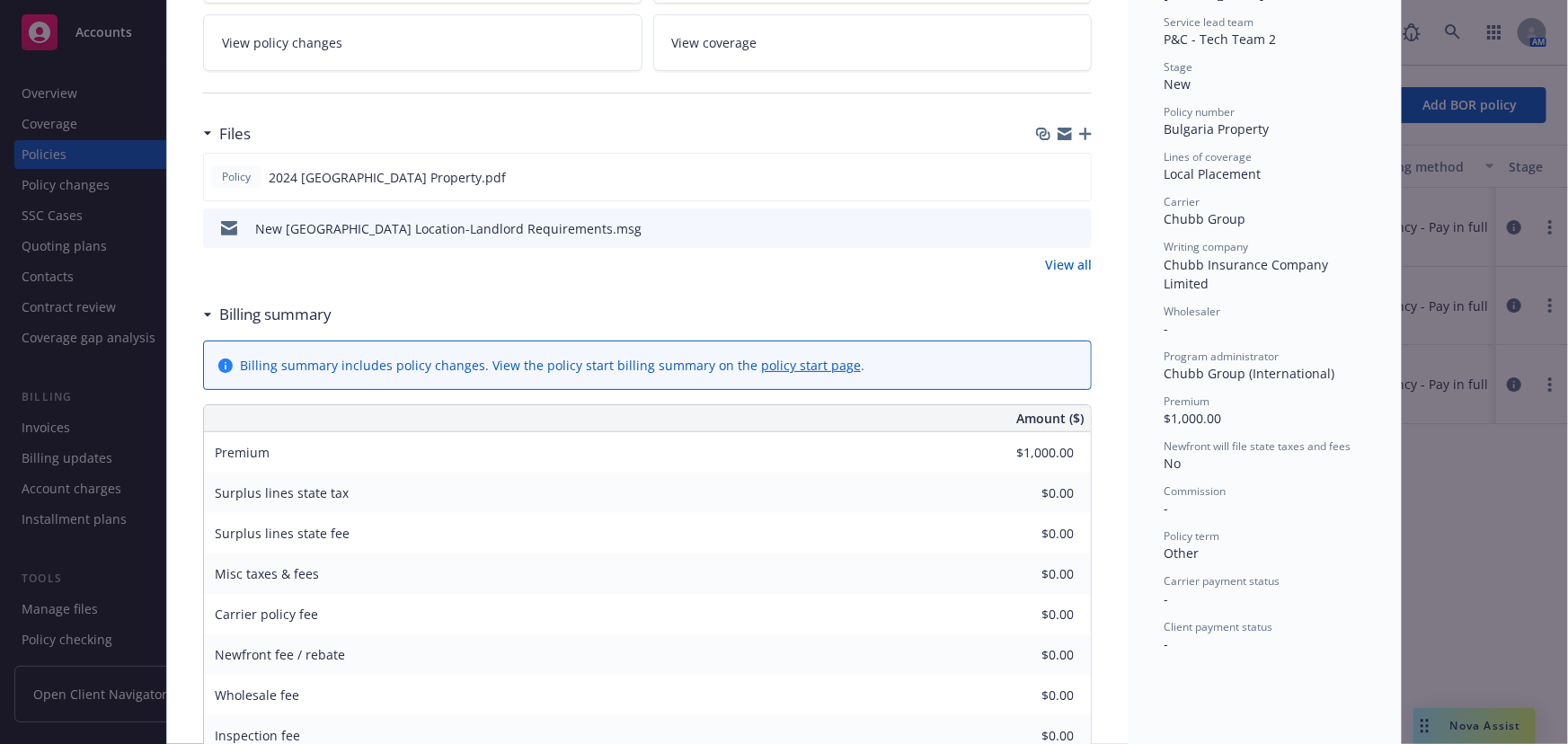
scroll to position [380, 0]
click at [1076, 224] on icon "preview file" at bounding box center [1074, 224] width 16 height 12
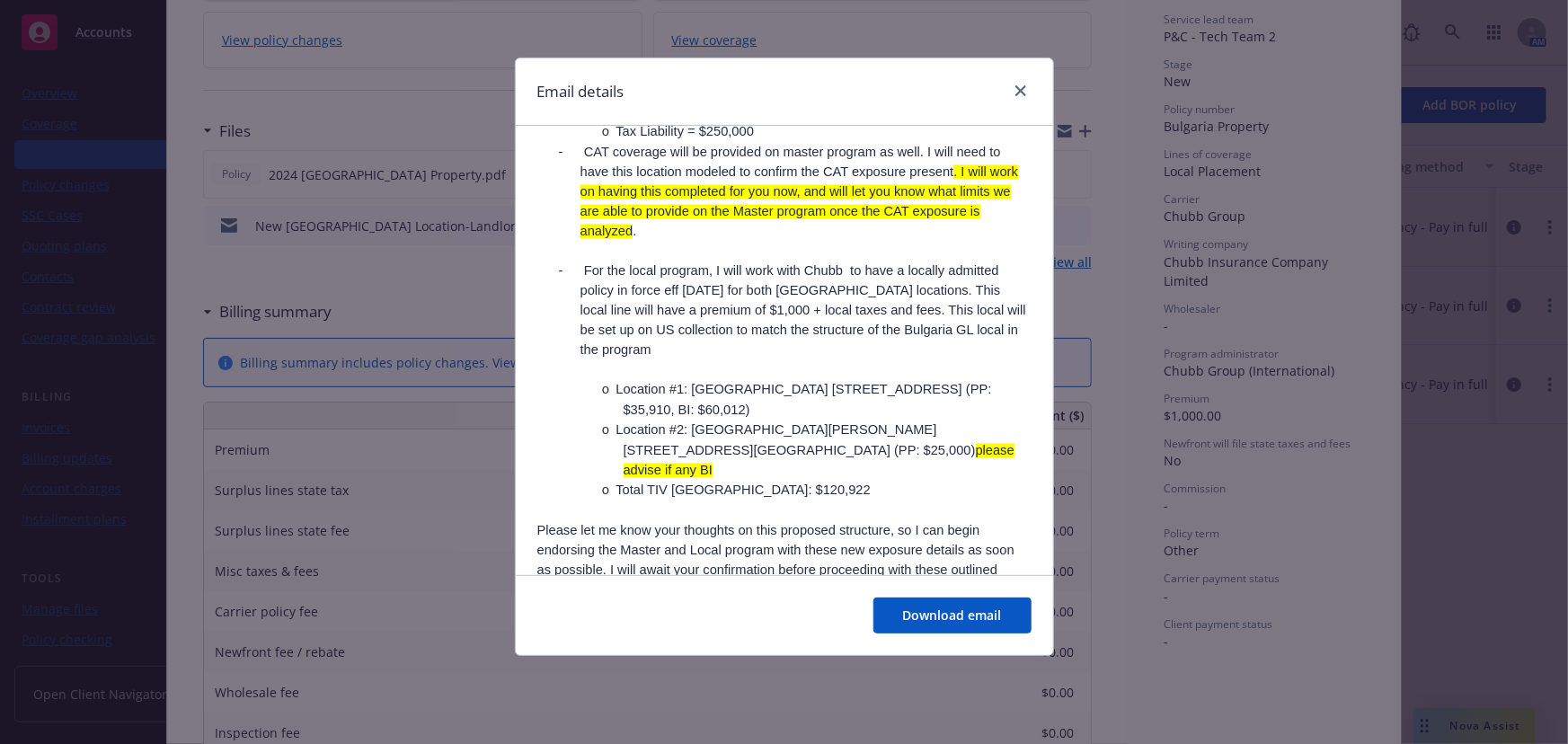
scroll to position [1798, 0]
click at [1017, 94] on icon "close" at bounding box center [1020, 90] width 10 height 10
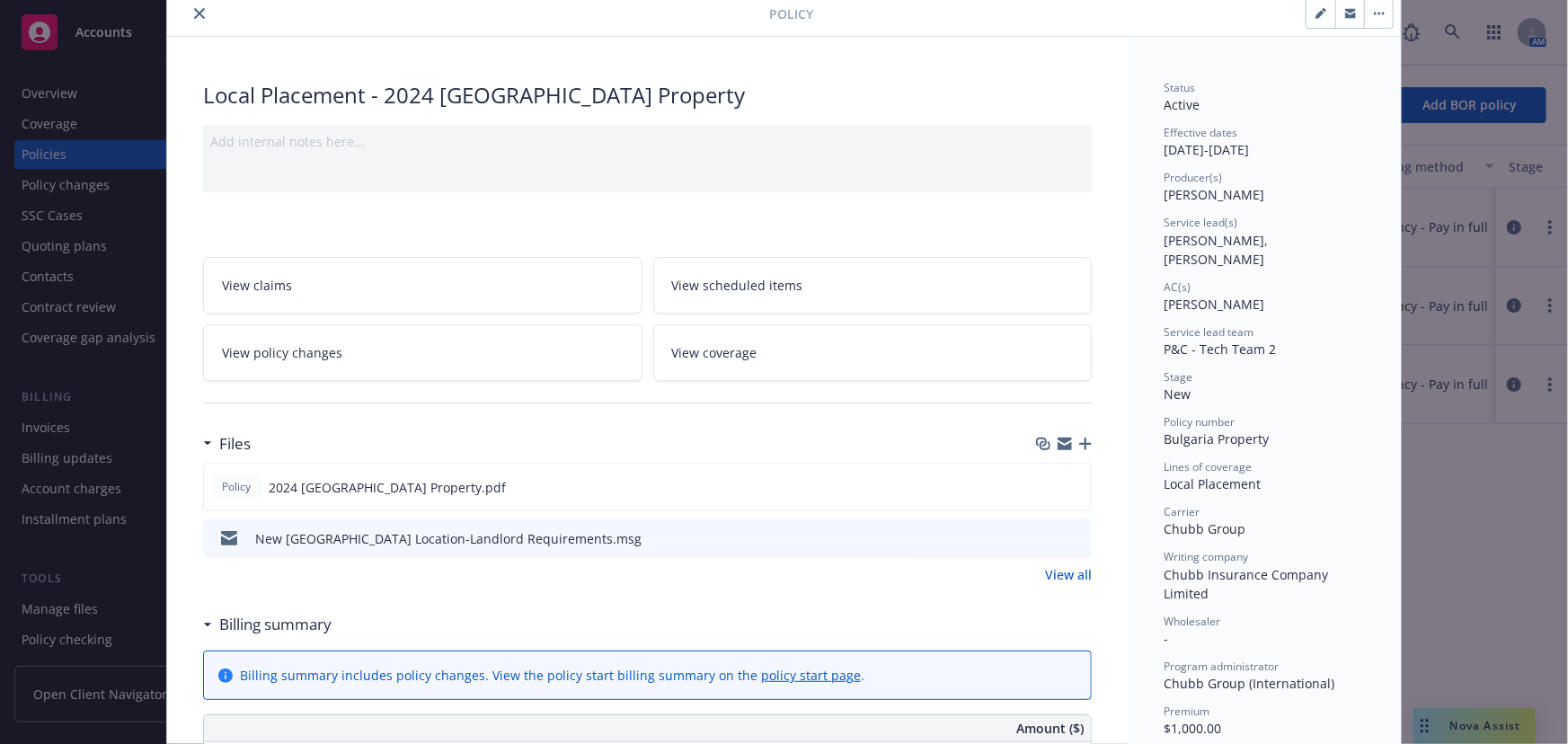
scroll to position [0, 0]
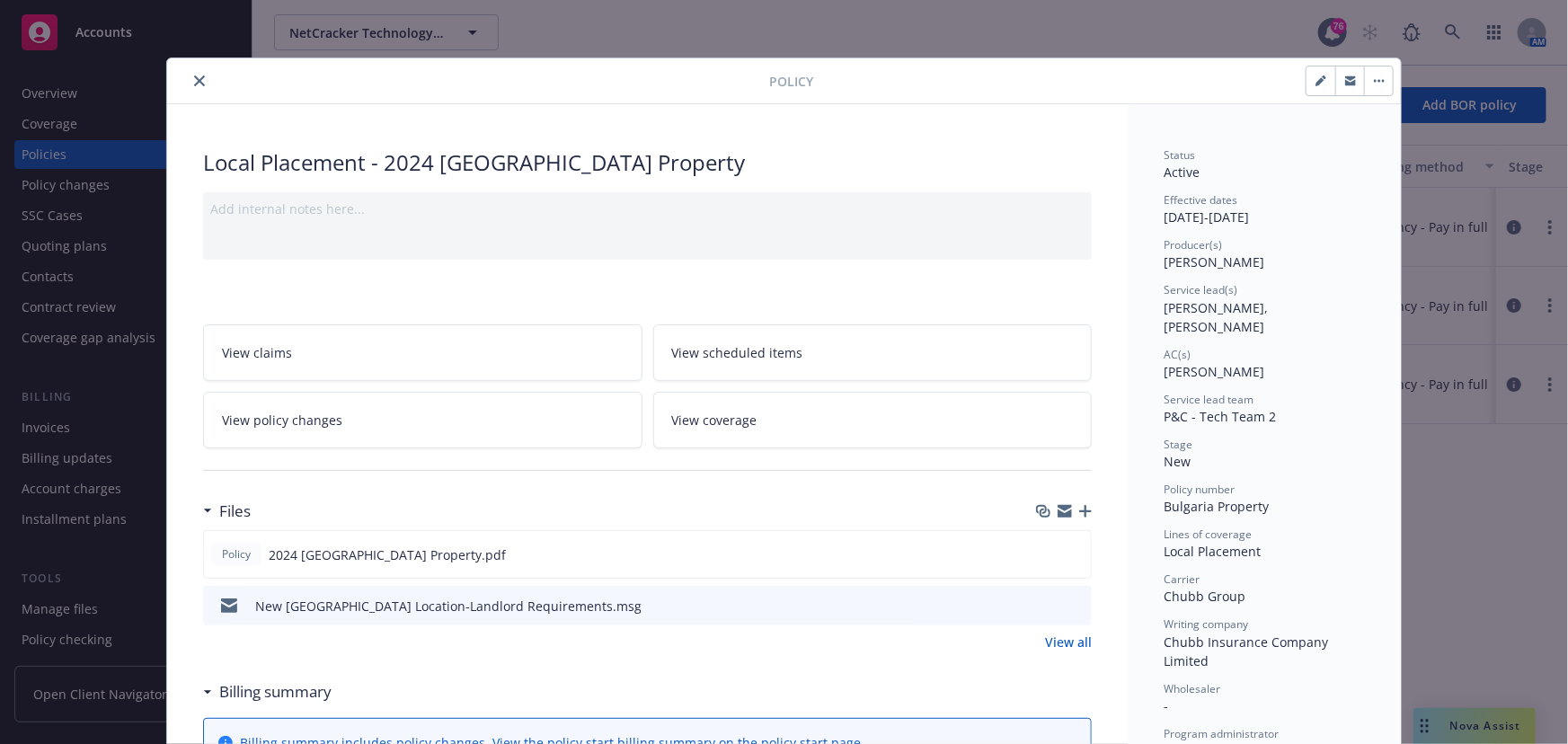
click at [194, 80] on icon "close" at bounding box center [199, 81] width 10 height 10
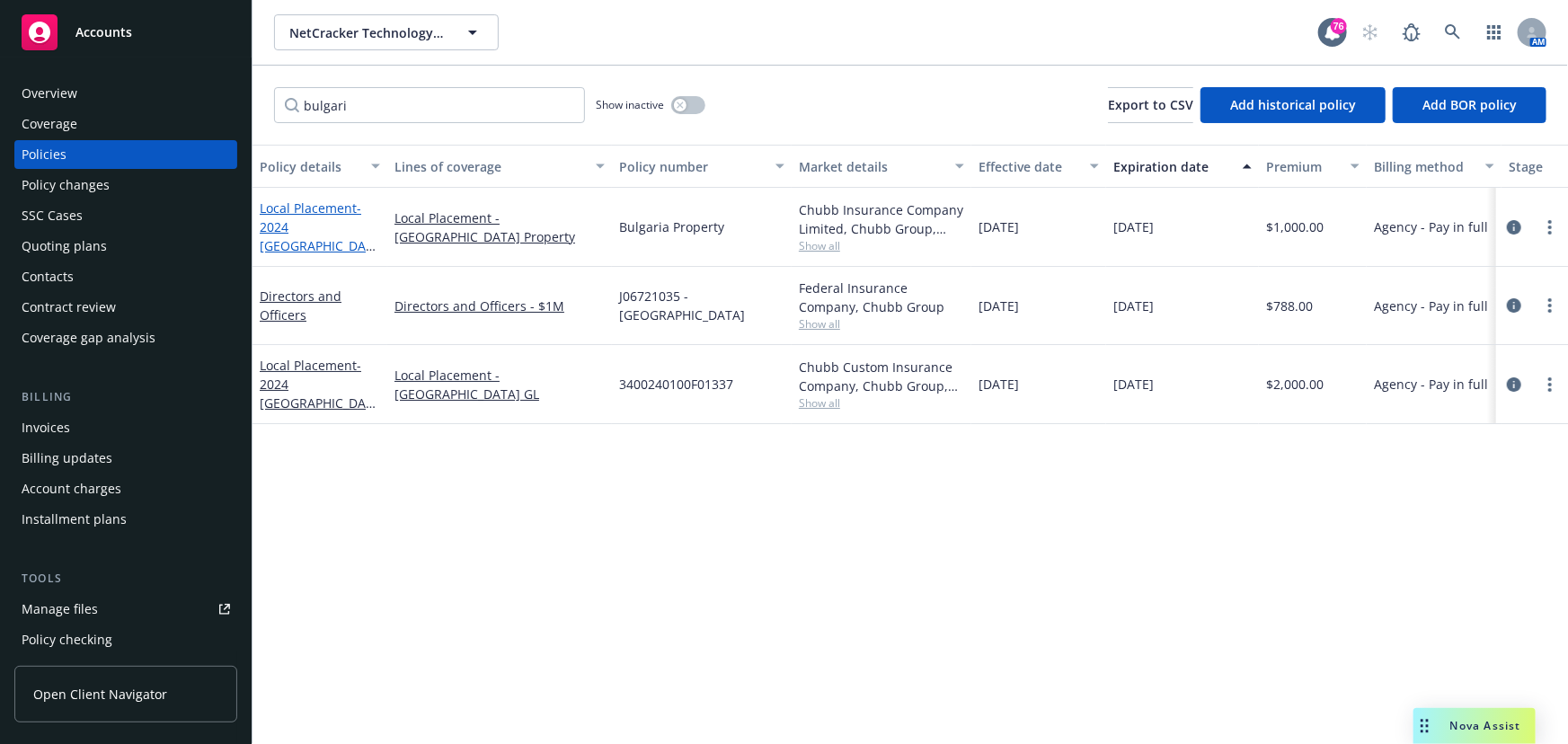
click at [326, 227] on span "- 2024 [GEOGRAPHIC_DATA] Property" at bounding box center [317, 237] width 116 height 74
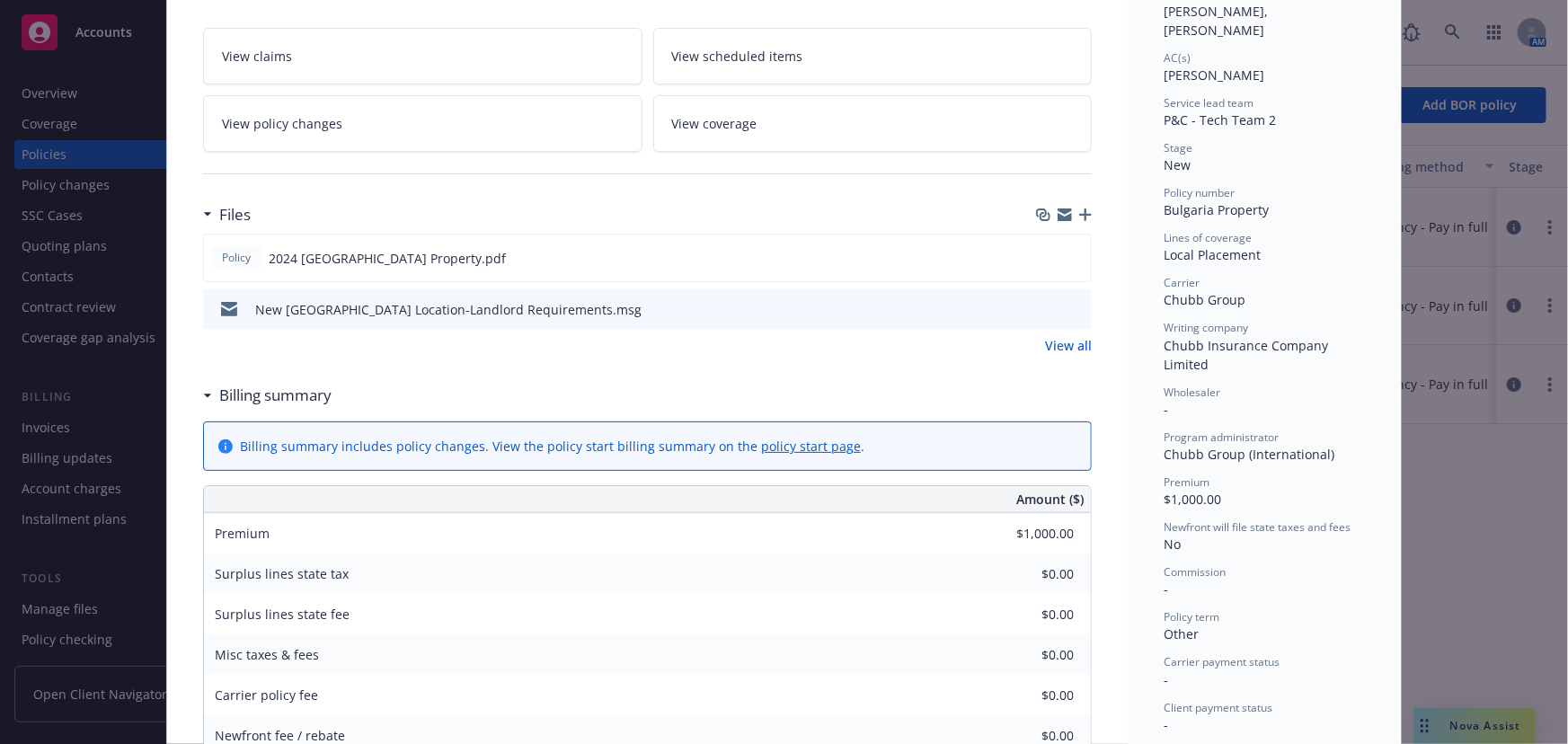
scroll to position [299, 0]
click at [1073, 250] on icon "preview file" at bounding box center [1073, 255] width 16 height 12
